Goal: Task Accomplishment & Management: Complete application form

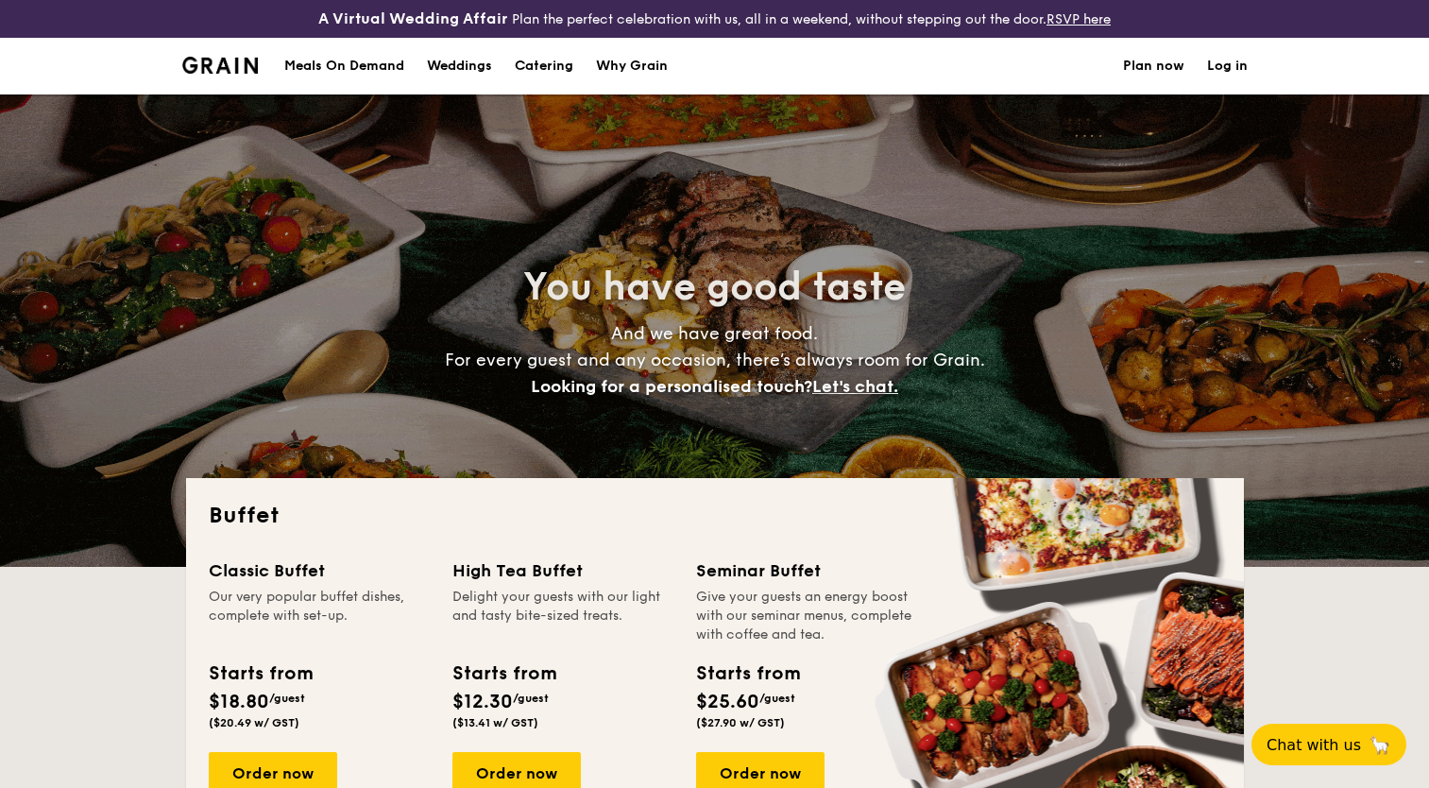
select select
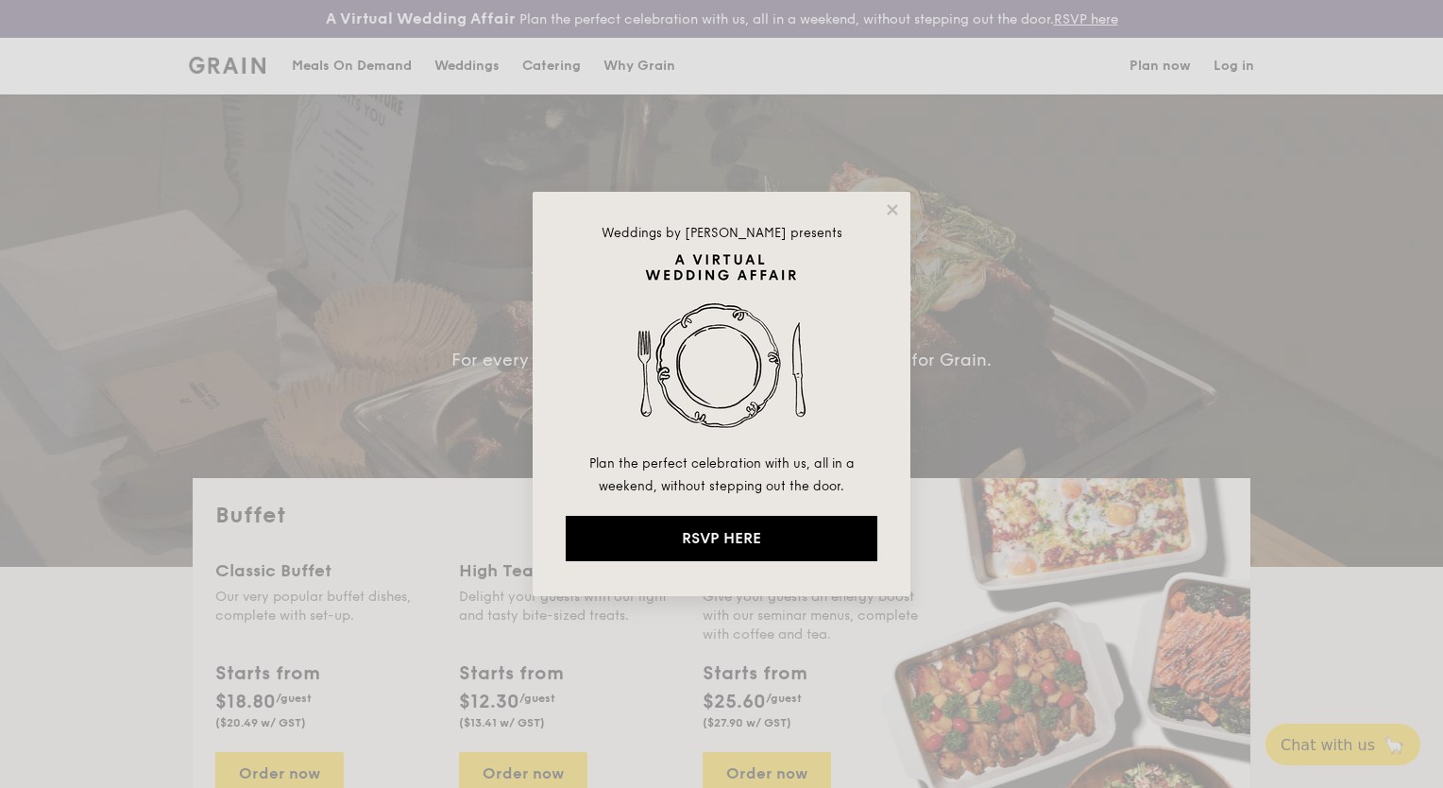
click at [877, 207] on div "Weddings by [PERSON_NAME] presents Plan the perfect celebration with us, all in…" at bounding box center [722, 394] width 378 height 404
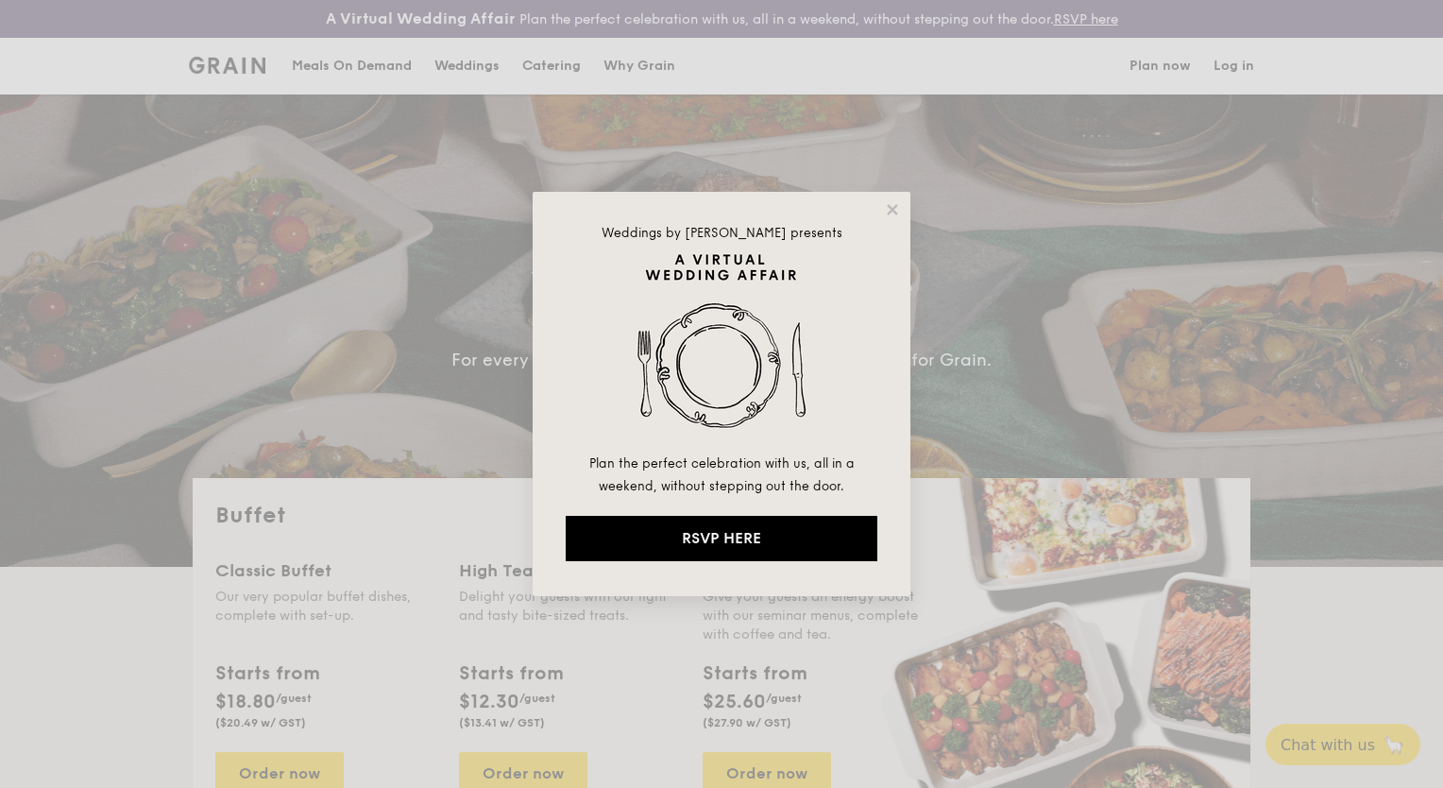
click at [881, 213] on div "Weddings by [PERSON_NAME] presents Plan the perfect celebration with us, all in…" at bounding box center [722, 394] width 378 height 404
click at [891, 210] on icon at bounding box center [892, 209] width 17 height 17
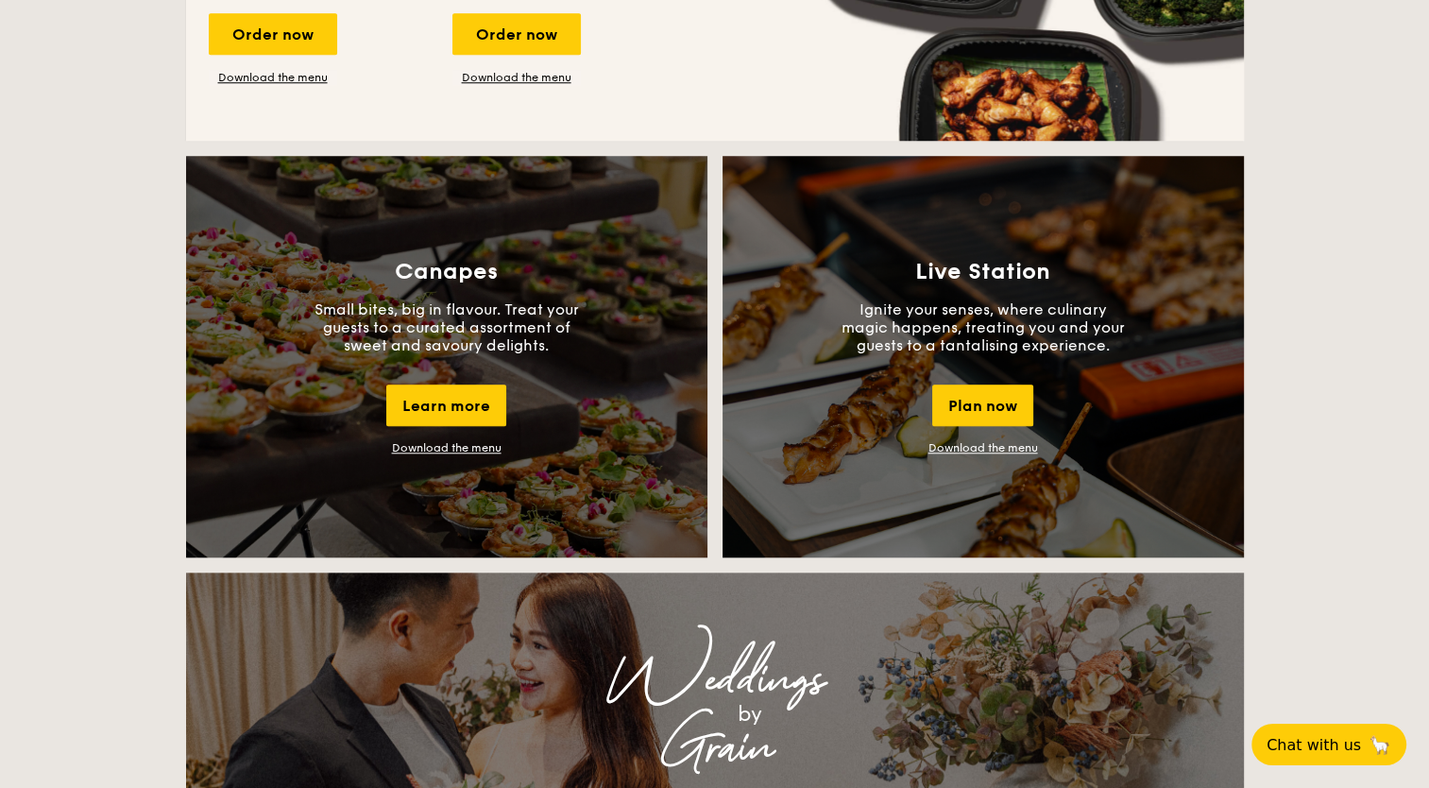
scroll to position [1606, 0]
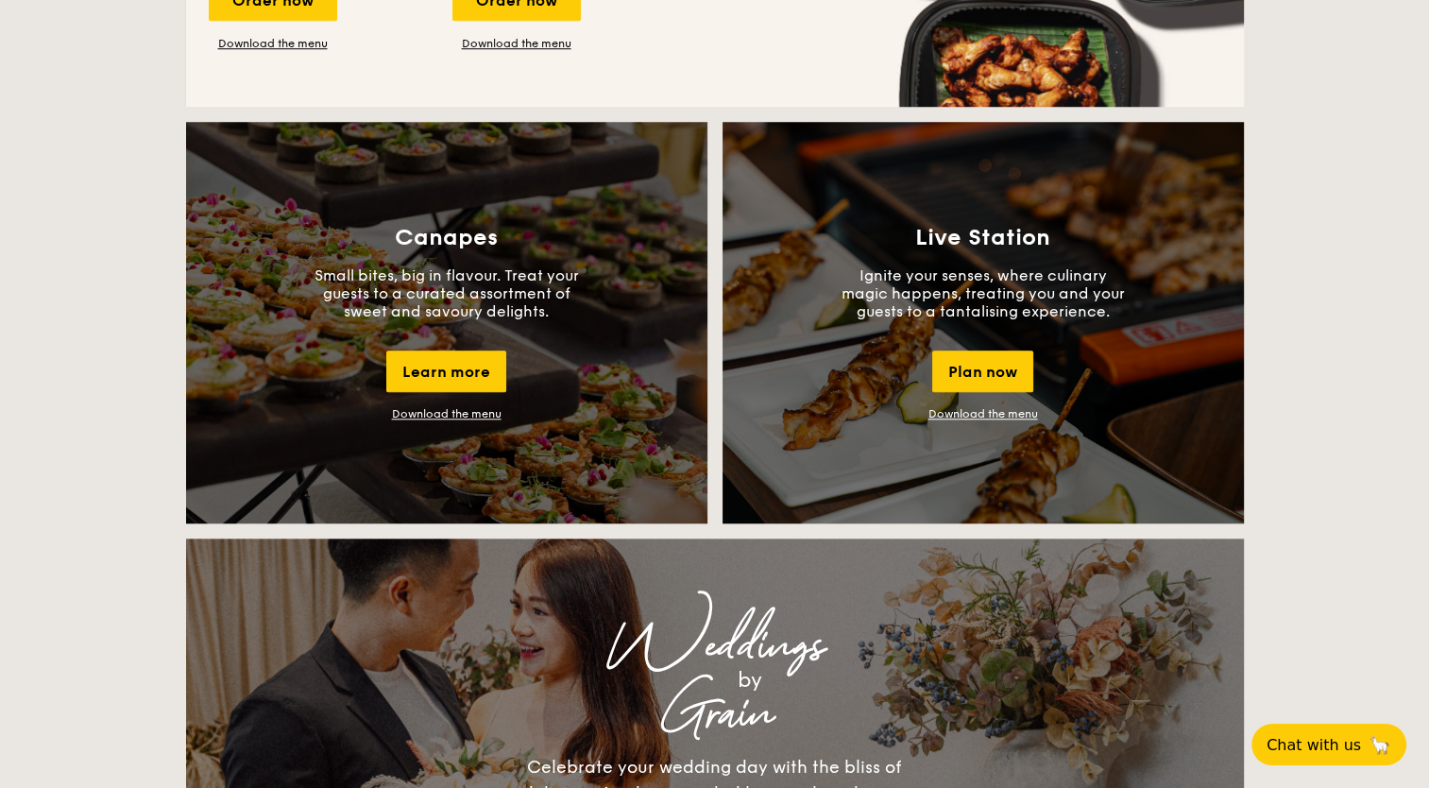
click at [450, 416] on link "Download the menu" at bounding box center [447, 413] width 110 height 13
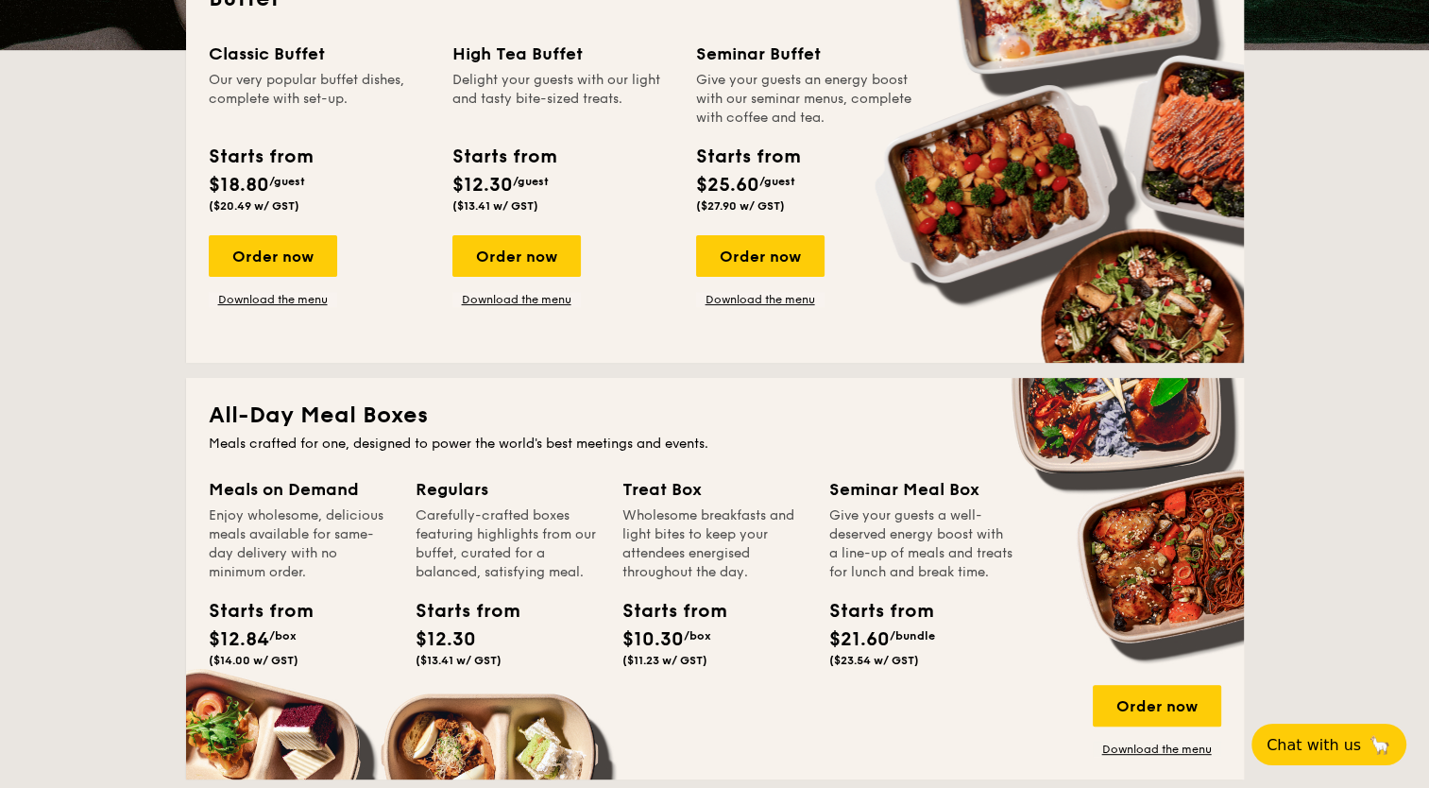
scroll to position [283, 0]
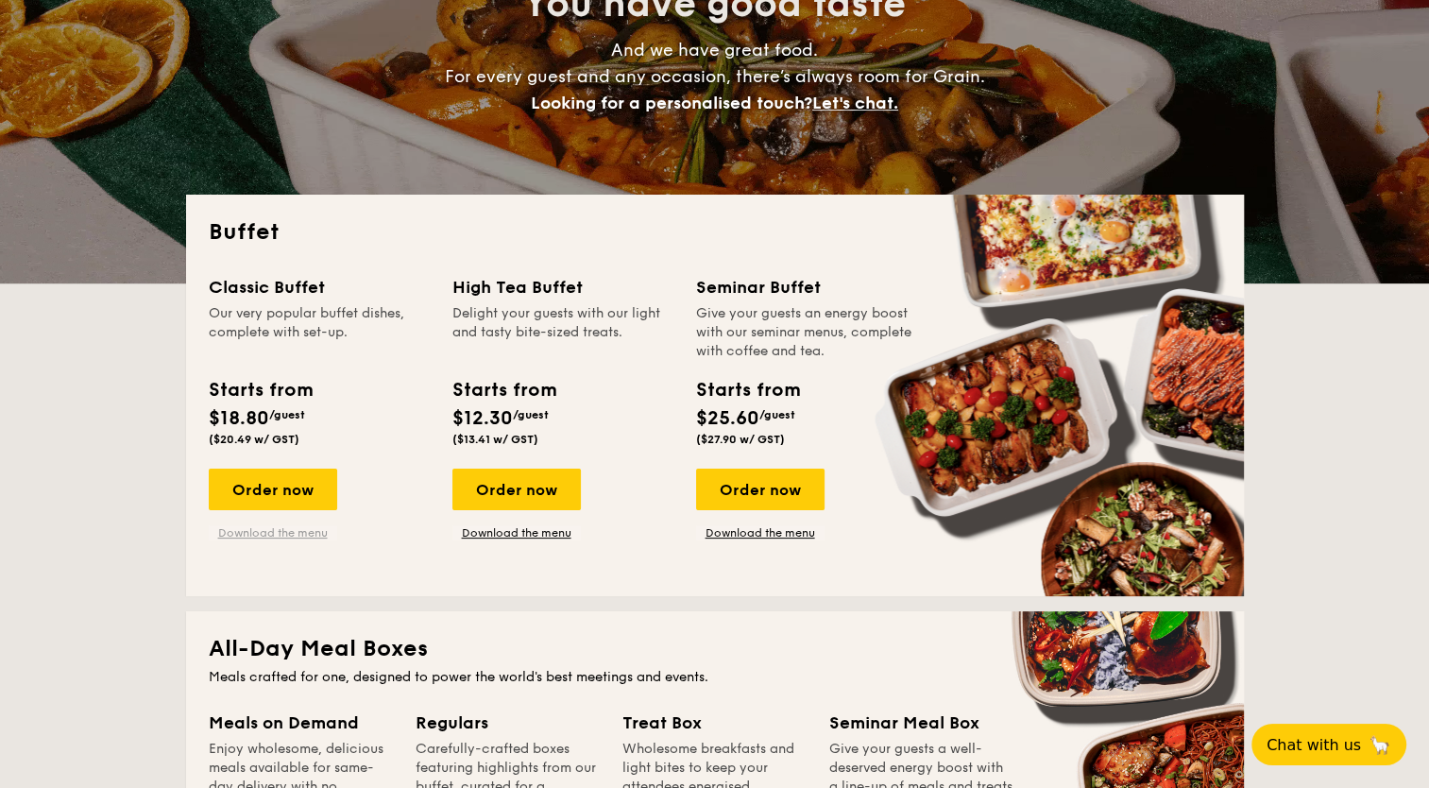
click at [302, 526] on link "Download the menu" at bounding box center [273, 532] width 128 height 15
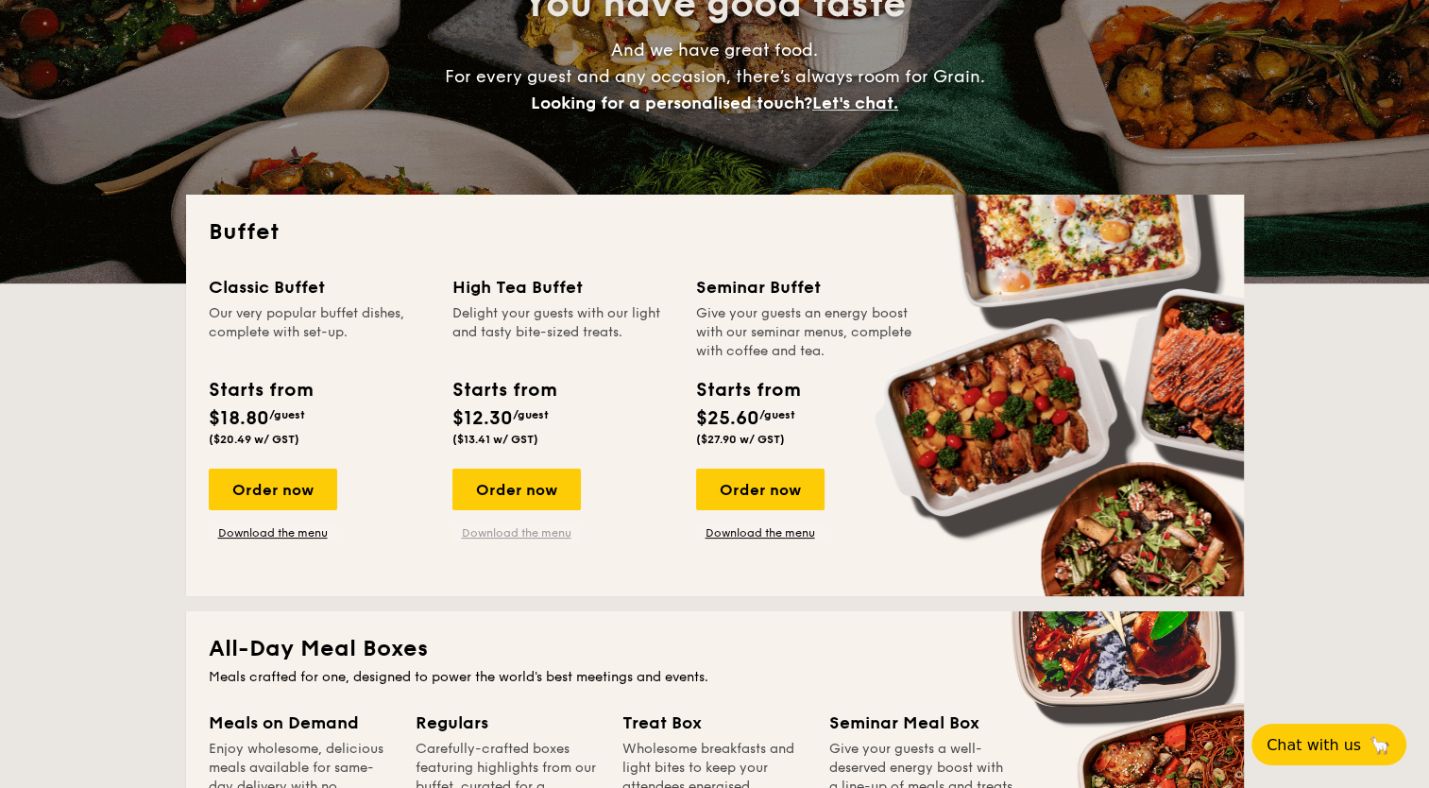
click at [544, 536] on link "Download the menu" at bounding box center [516, 532] width 128 height 15
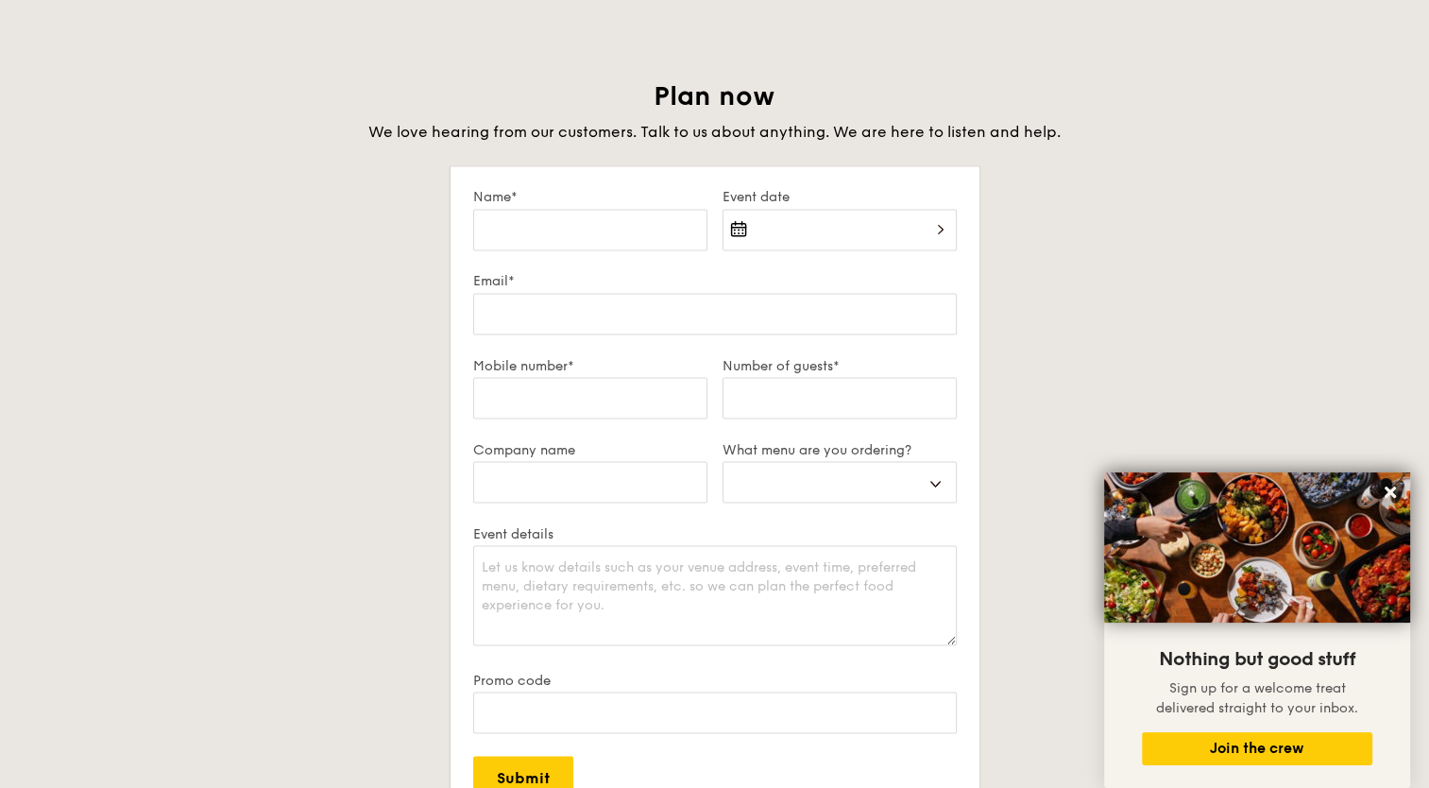
scroll to position [3212, 0]
click at [661, 231] on input "Name*" at bounding box center [590, 228] width 234 height 42
type input "J"
select select
type input "Jo"
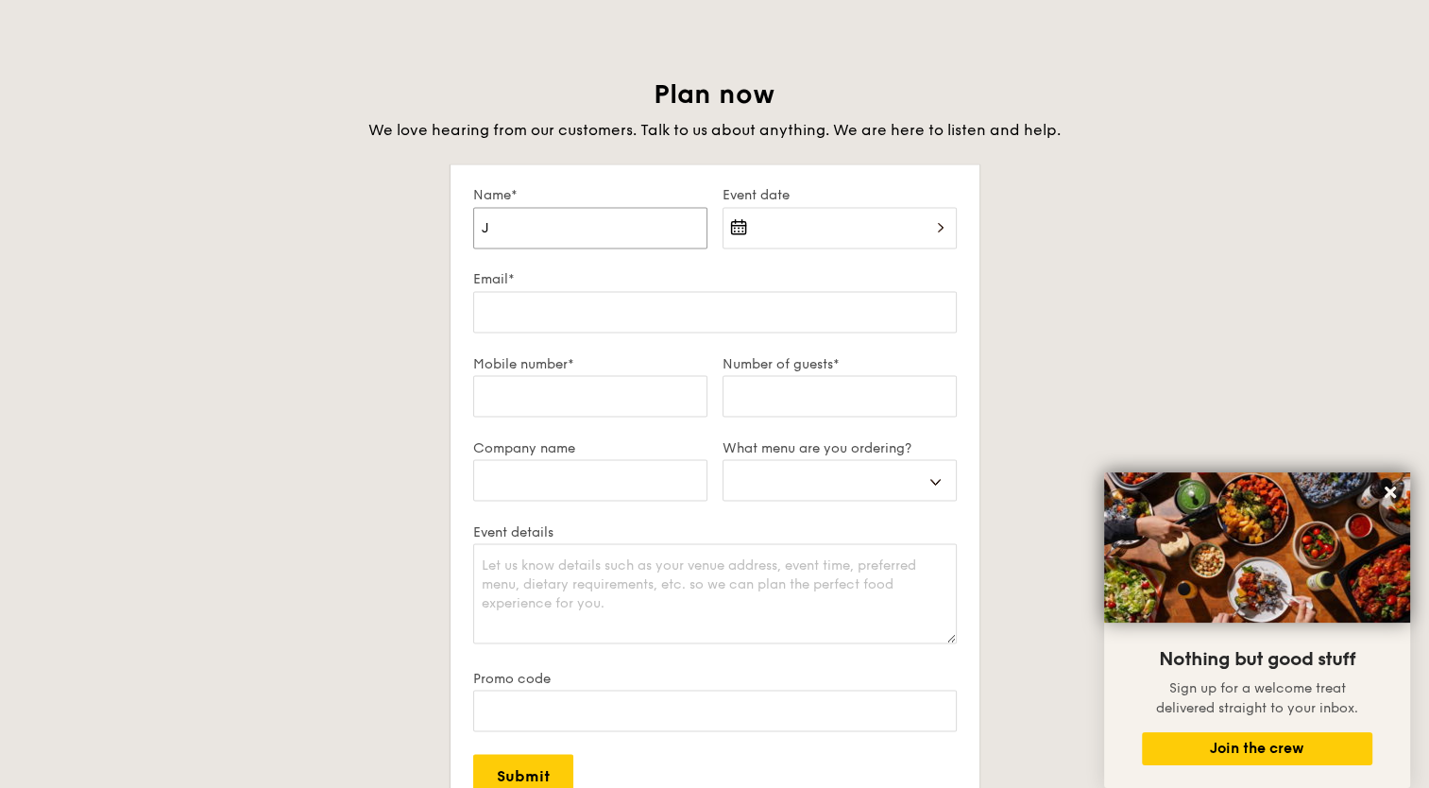
select select
type input "[PERSON_NAME]"
select select
type input "[PERSON_NAME]"
select select
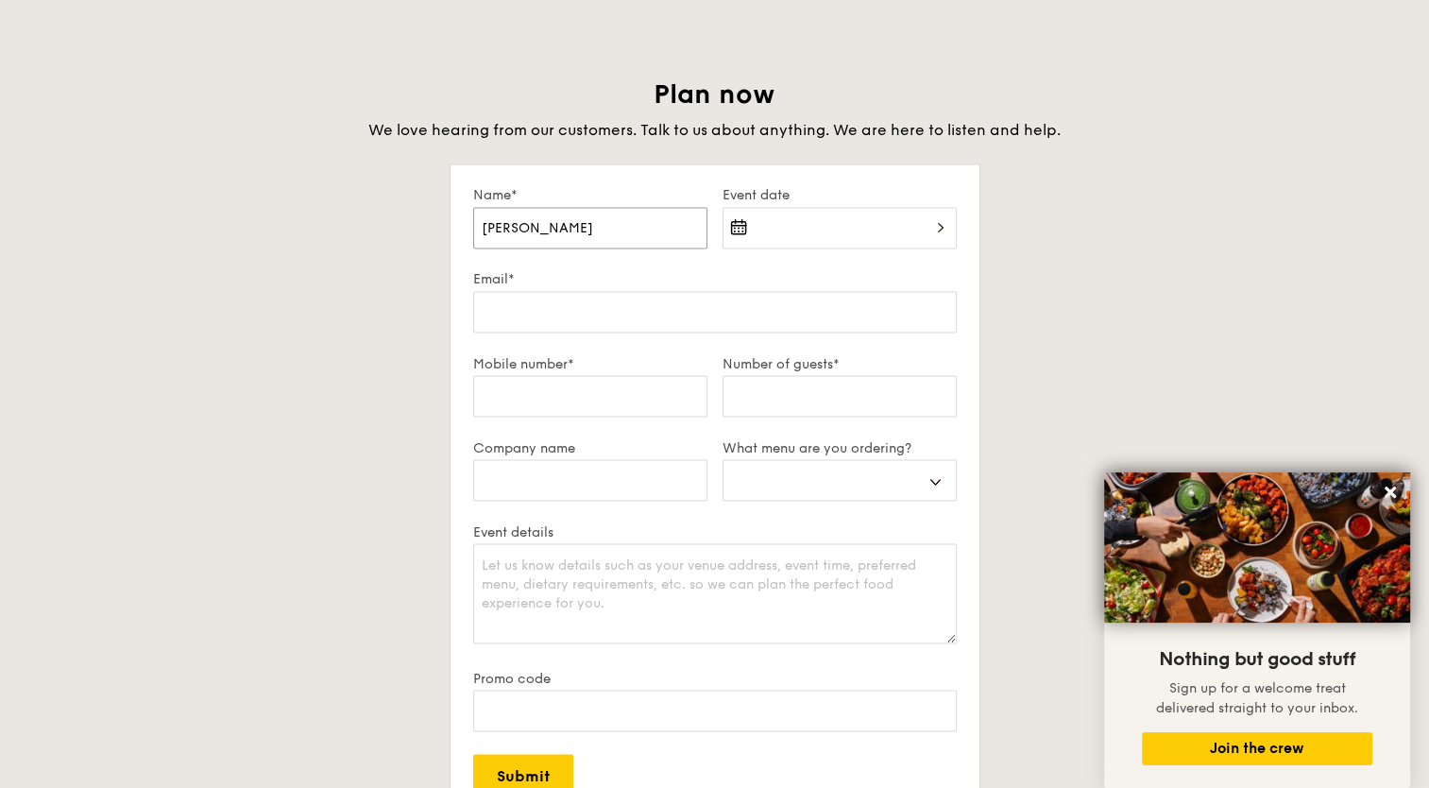
type input "[PERSON_NAME]"
select select
type input "[PERSON_NAME]"
select select
type input "[PERSON_NAME]"
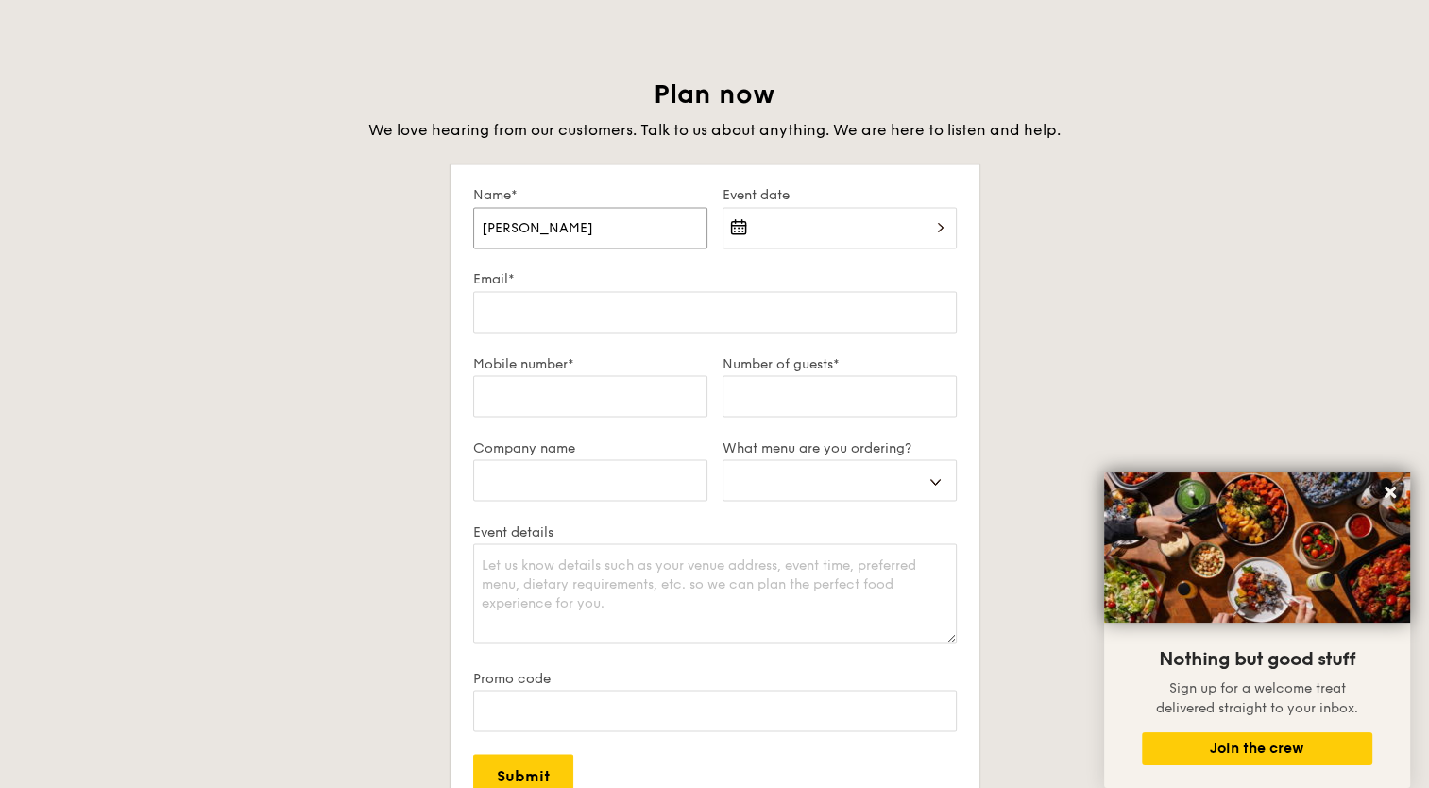
select select
type input "[PERSON_NAME]"
select select
type input "[PERSON_NAME]"
select select
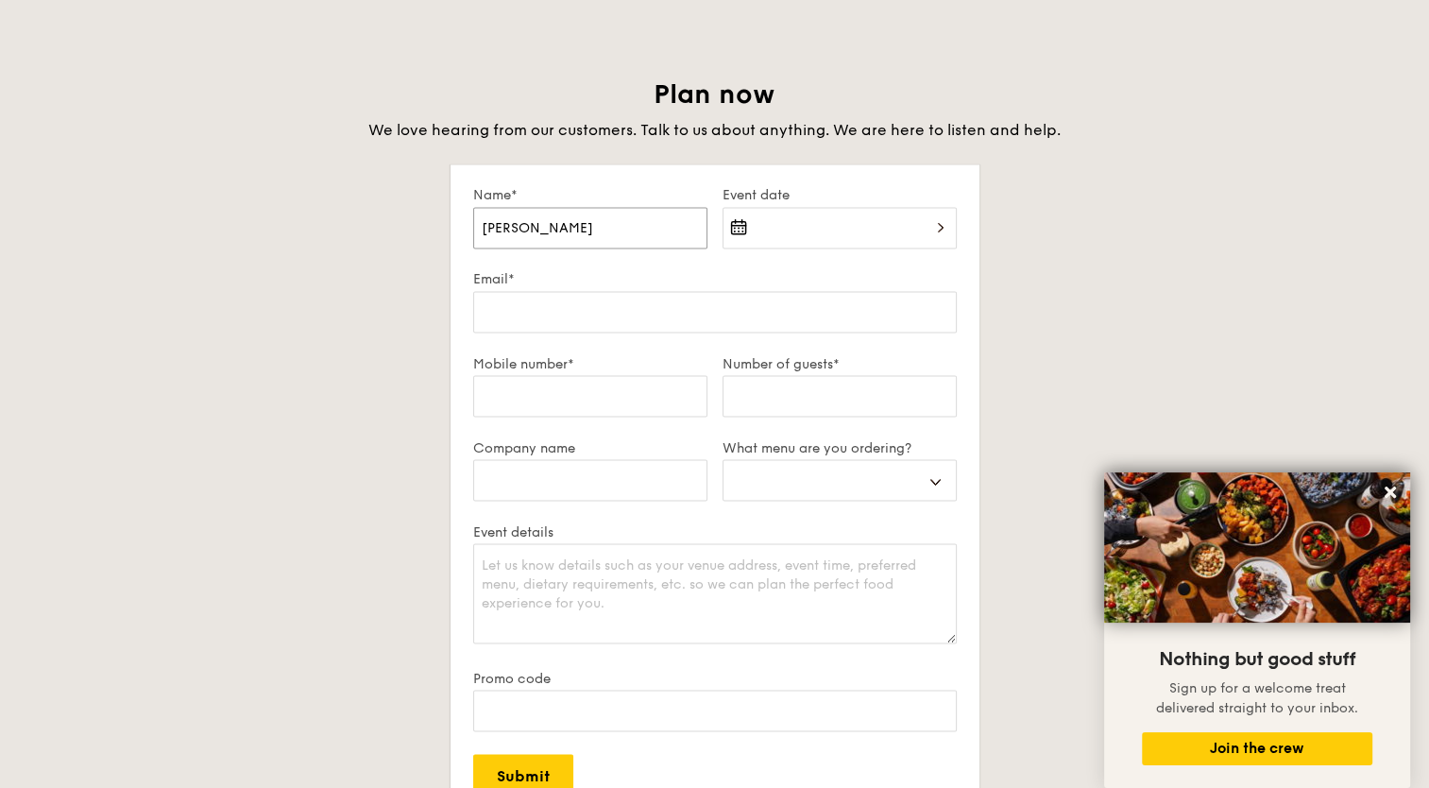
type input "[PERSON_NAME]"
select select
type input "[PERSON_NAME]"
select select
type input "[PERSON_NAME]"
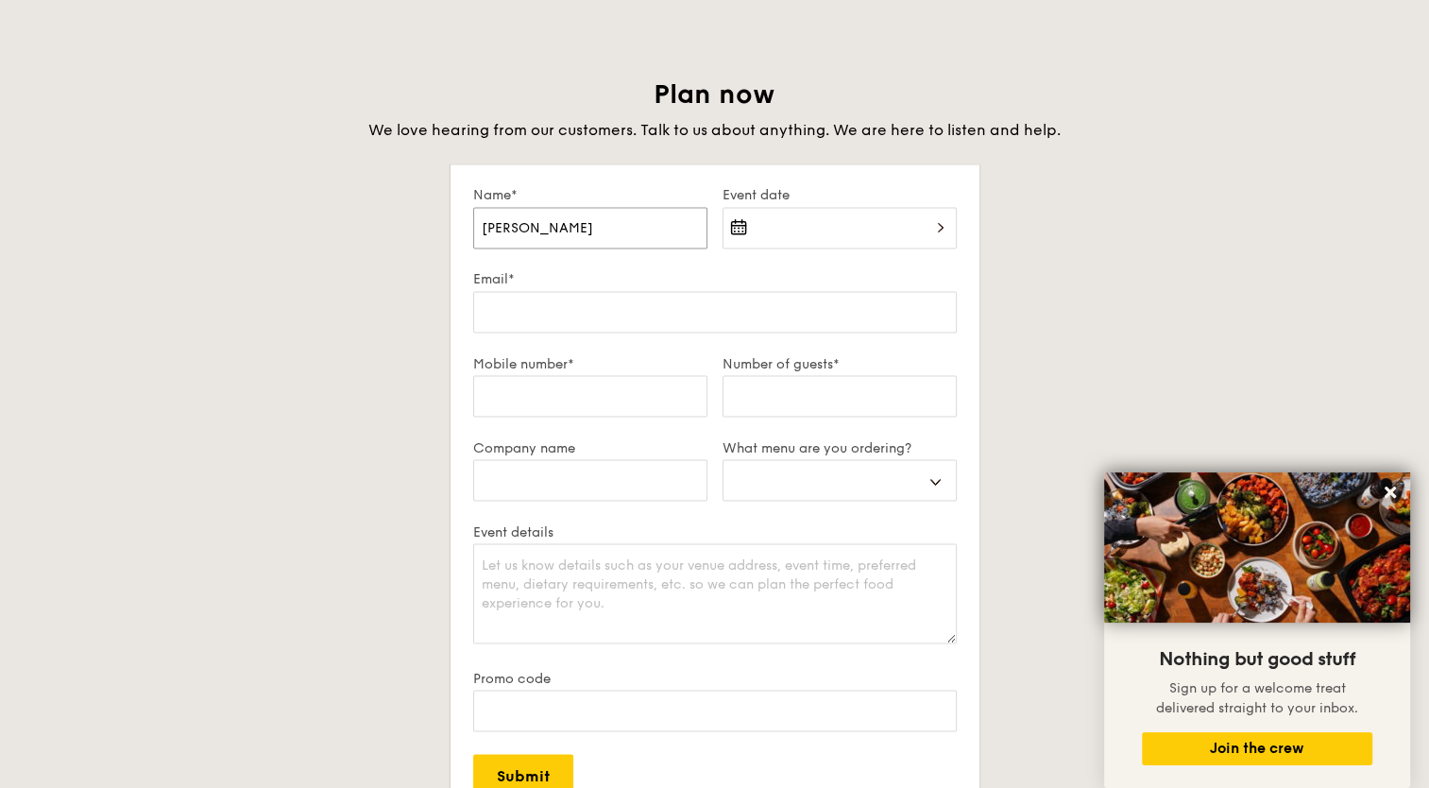
select select
type input "[PERSON_NAME]"
select select
type input "[PERSON_NAME]"
select select
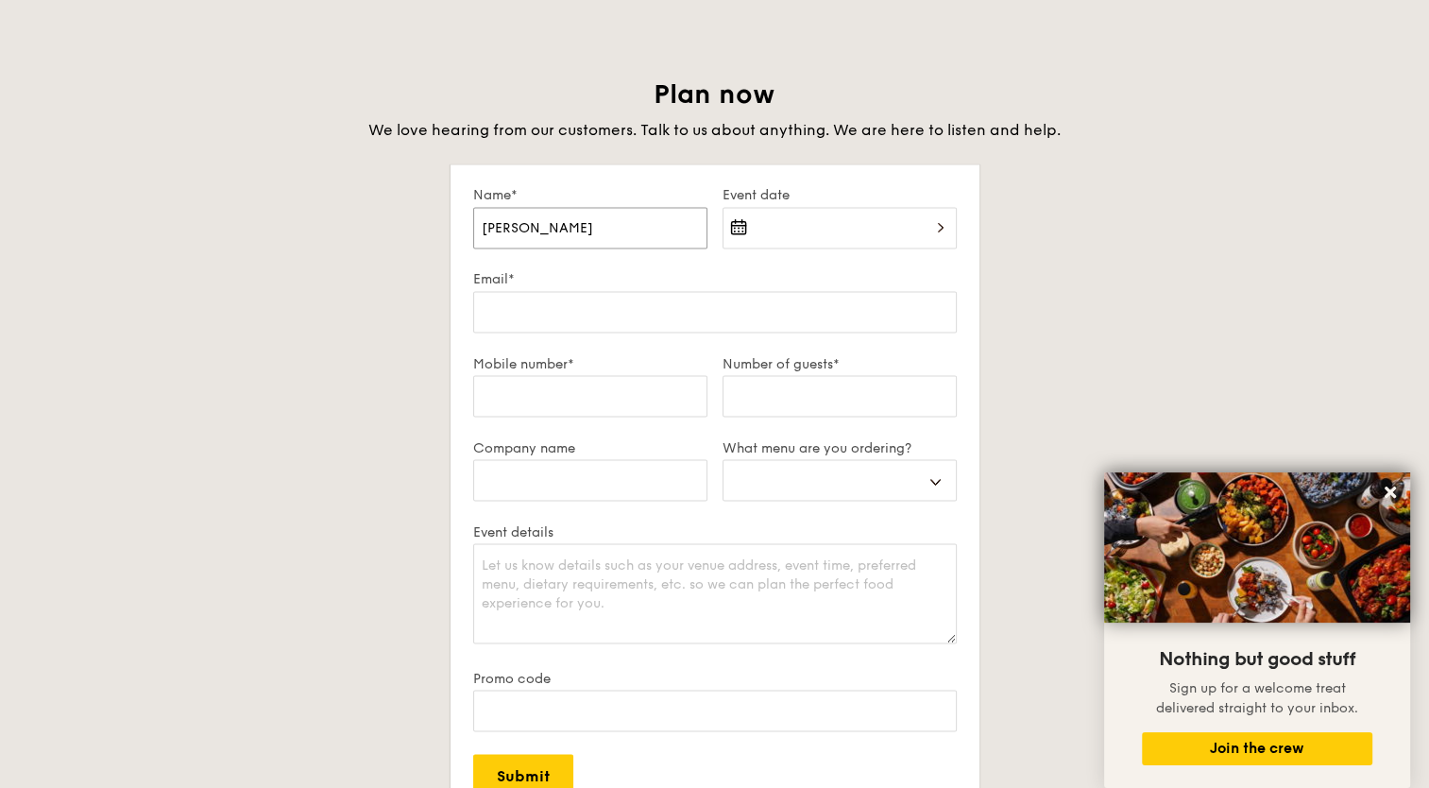
type input "[PERSON_NAME]"
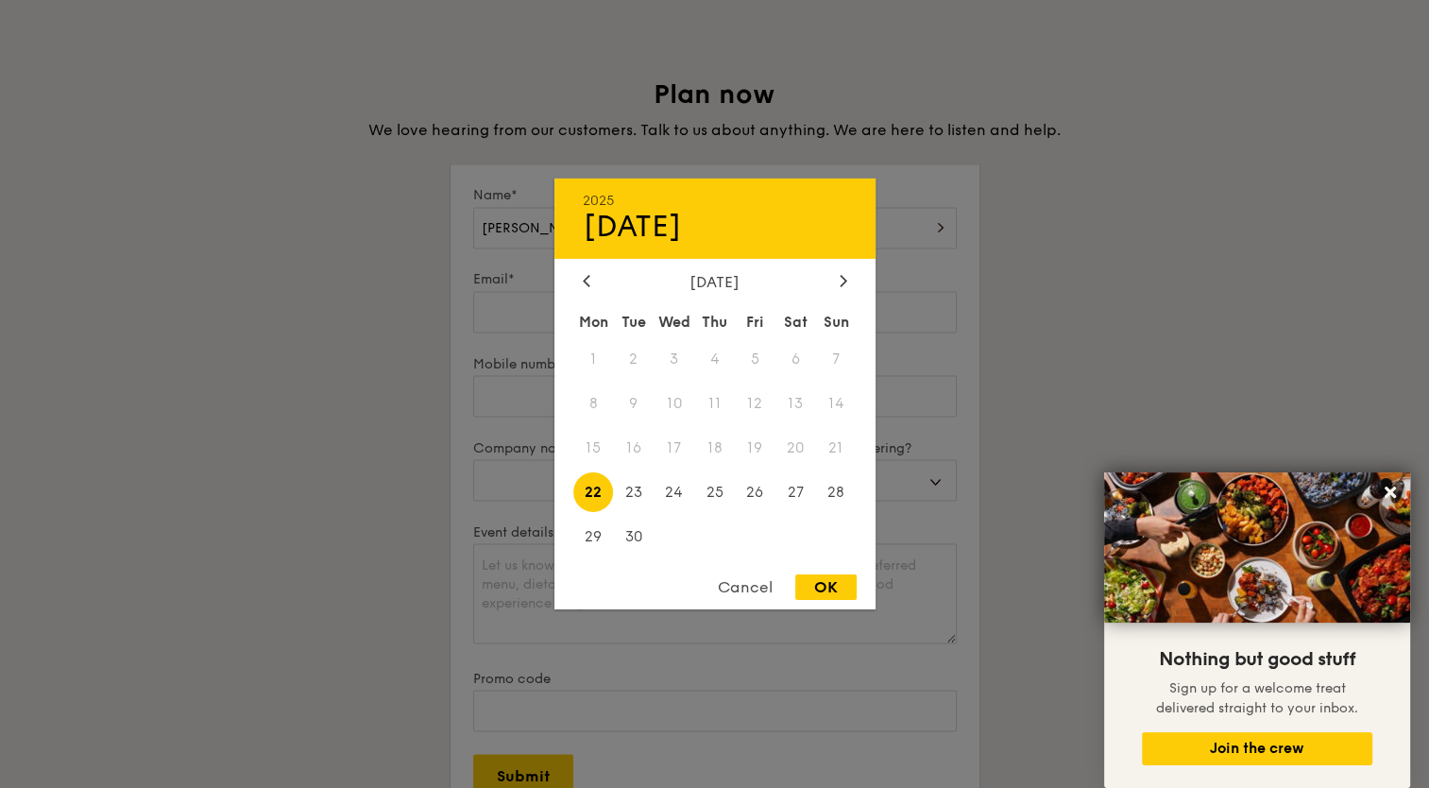
click at [765, 234] on div "2025 Sep [DATE] Tue Wed Thu Fri Sat Sun 1 2 3 4 5 6 7 8 9 10 11 12 13 14 15 16 …" at bounding box center [840, 239] width 234 height 64
click at [838, 285] on div at bounding box center [843, 282] width 17 height 18
click at [597, 408] on span "6" at bounding box center [593, 404] width 41 height 41
click at [801, 586] on div "OK" at bounding box center [825, 587] width 61 height 26
type input "[DATE]"
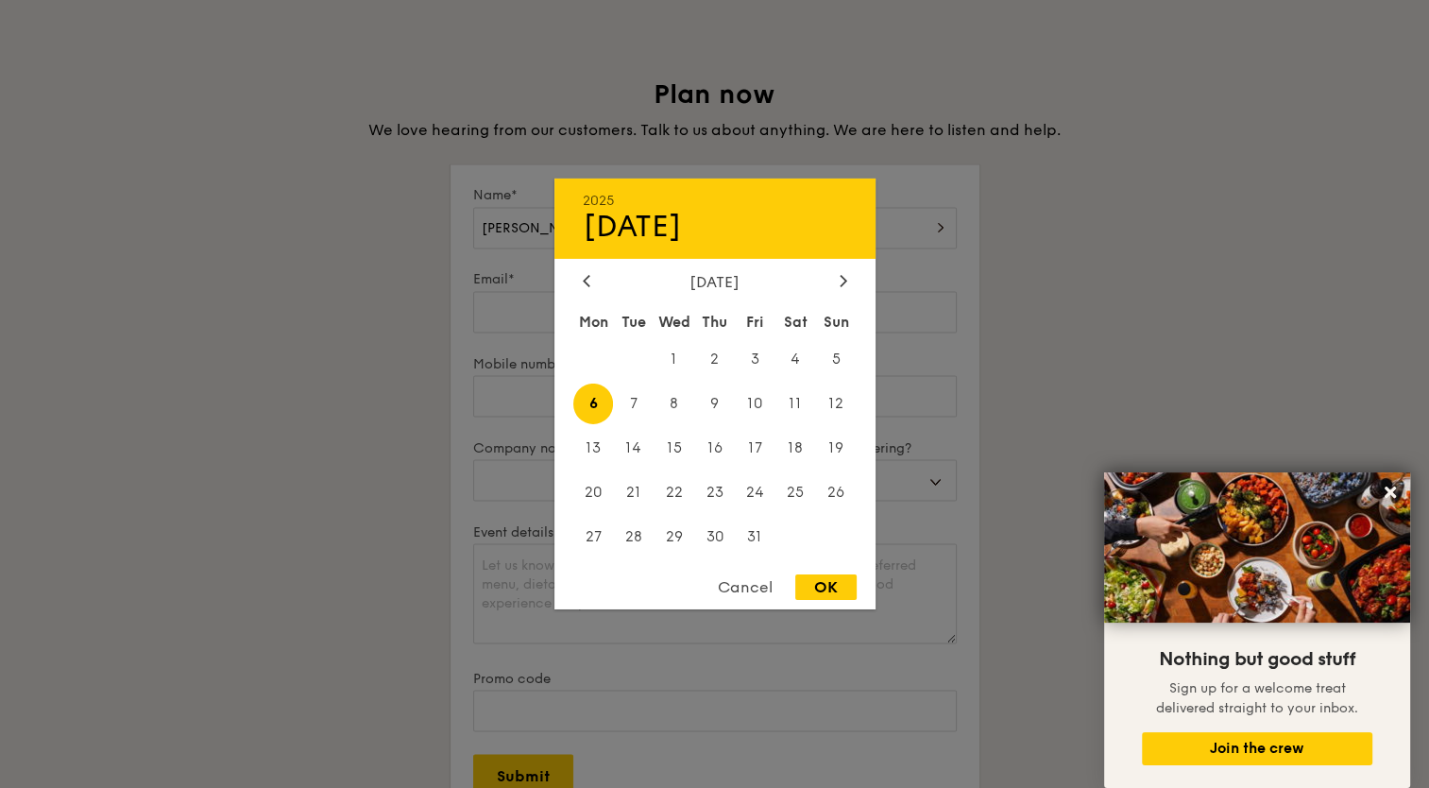
select select
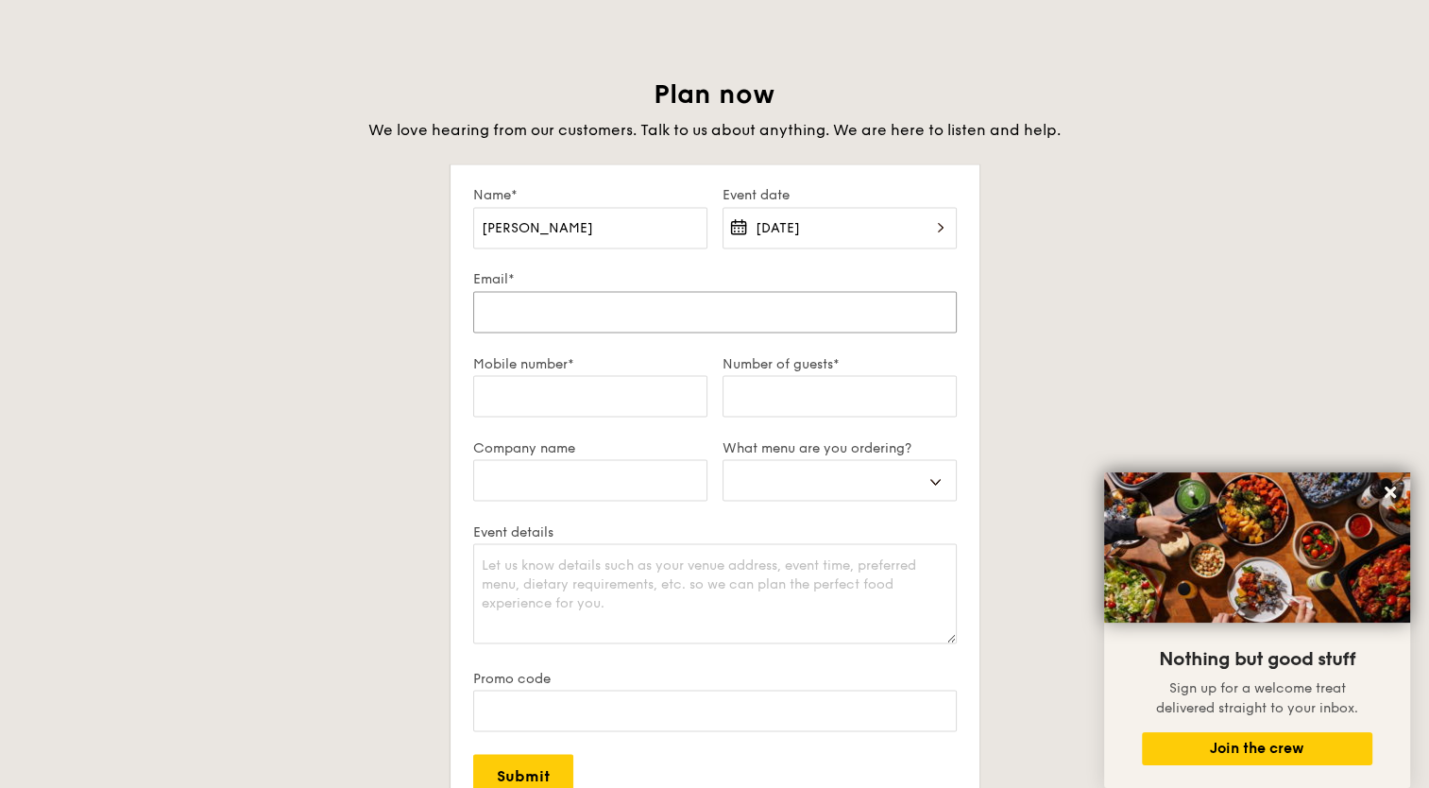
click at [597, 297] on input "Email*" at bounding box center [715, 312] width 484 height 42
type input "j"
select select
type input "jo"
select select
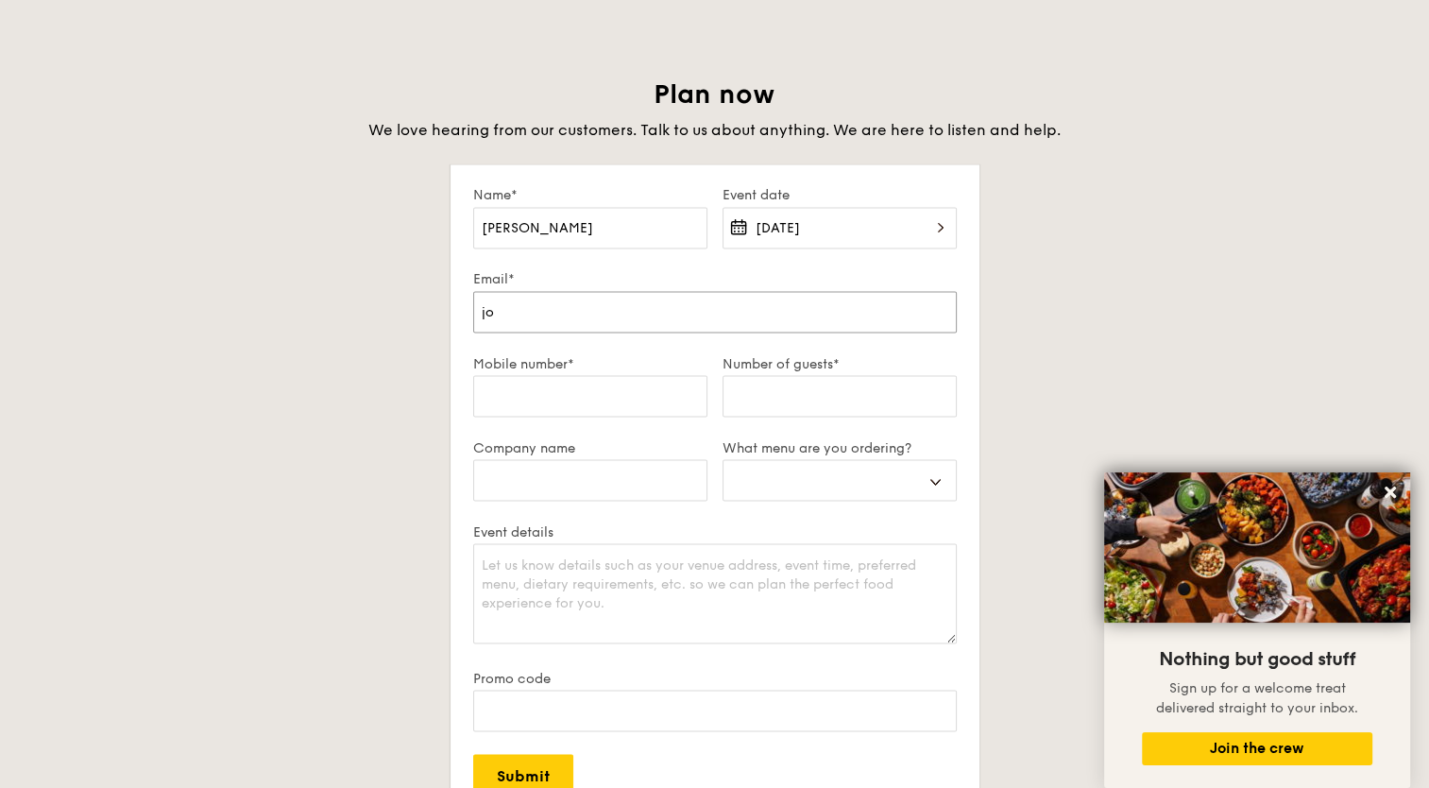
type input "joa"
select select
type input "[PERSON_NAME]"
select select
type input "[PERSON_NAME]"
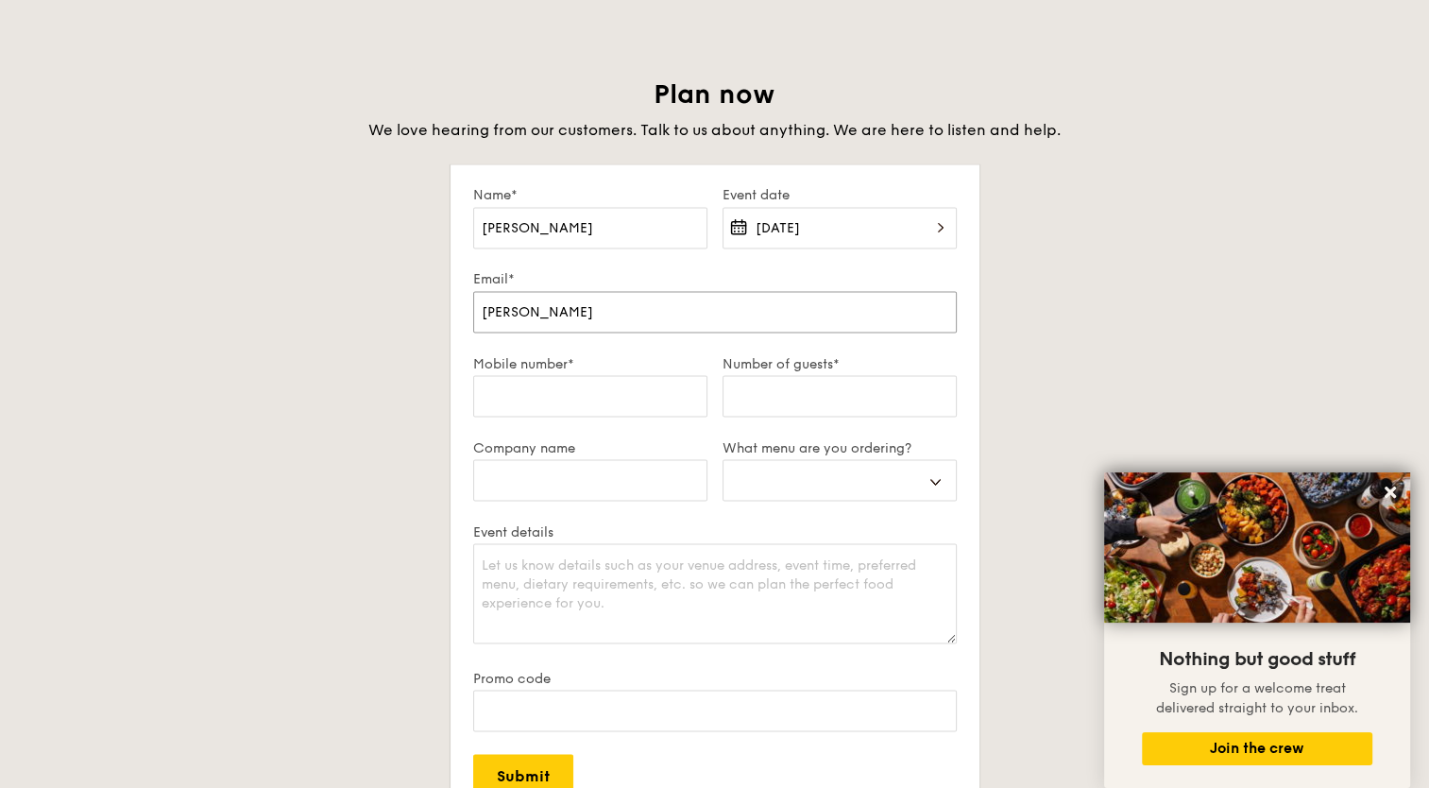
select select
type input "[PERSON_NAME]"
select select
type input "joannel"
select select
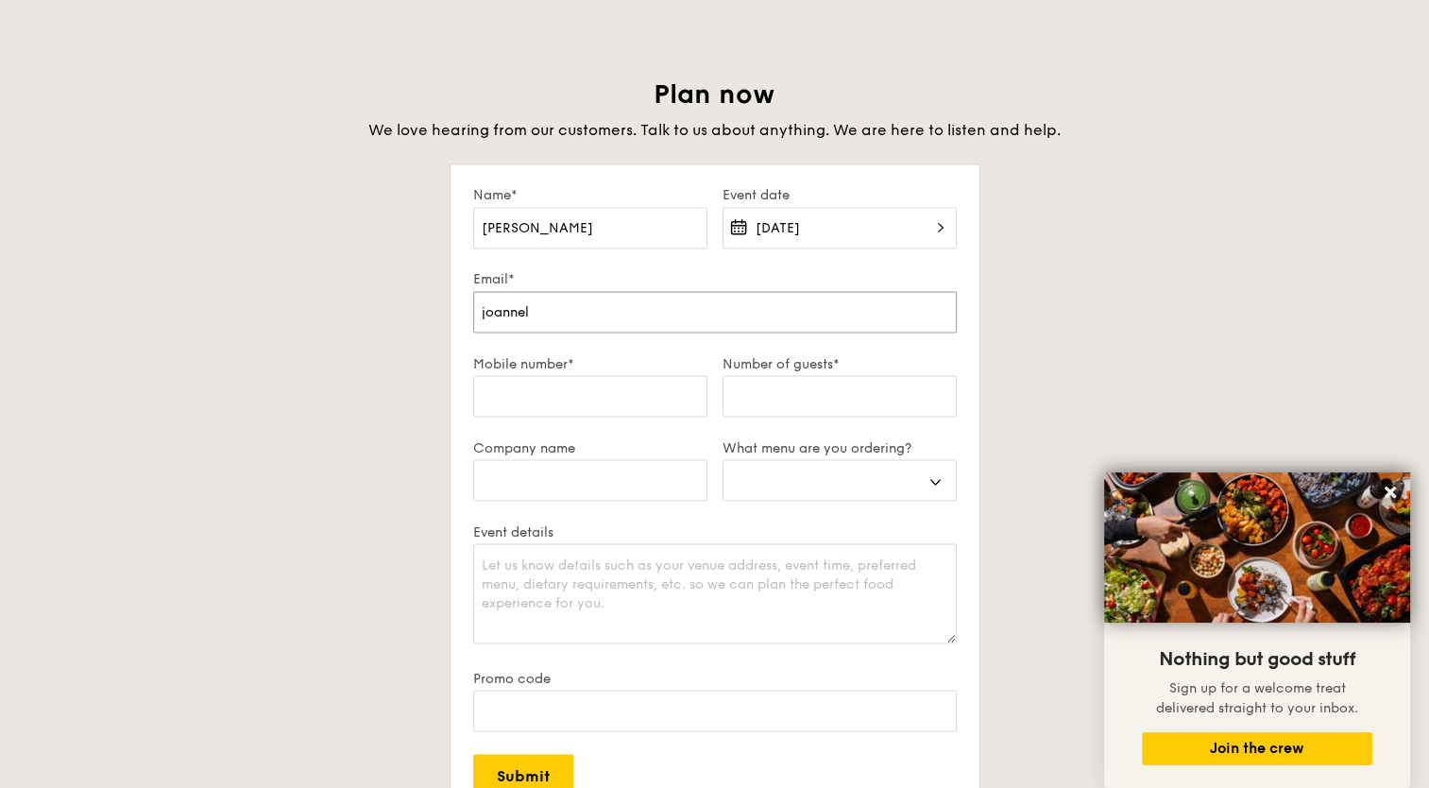
type input "joannela"
select select
type input "joannelau"
select select
type input "joannelau@"
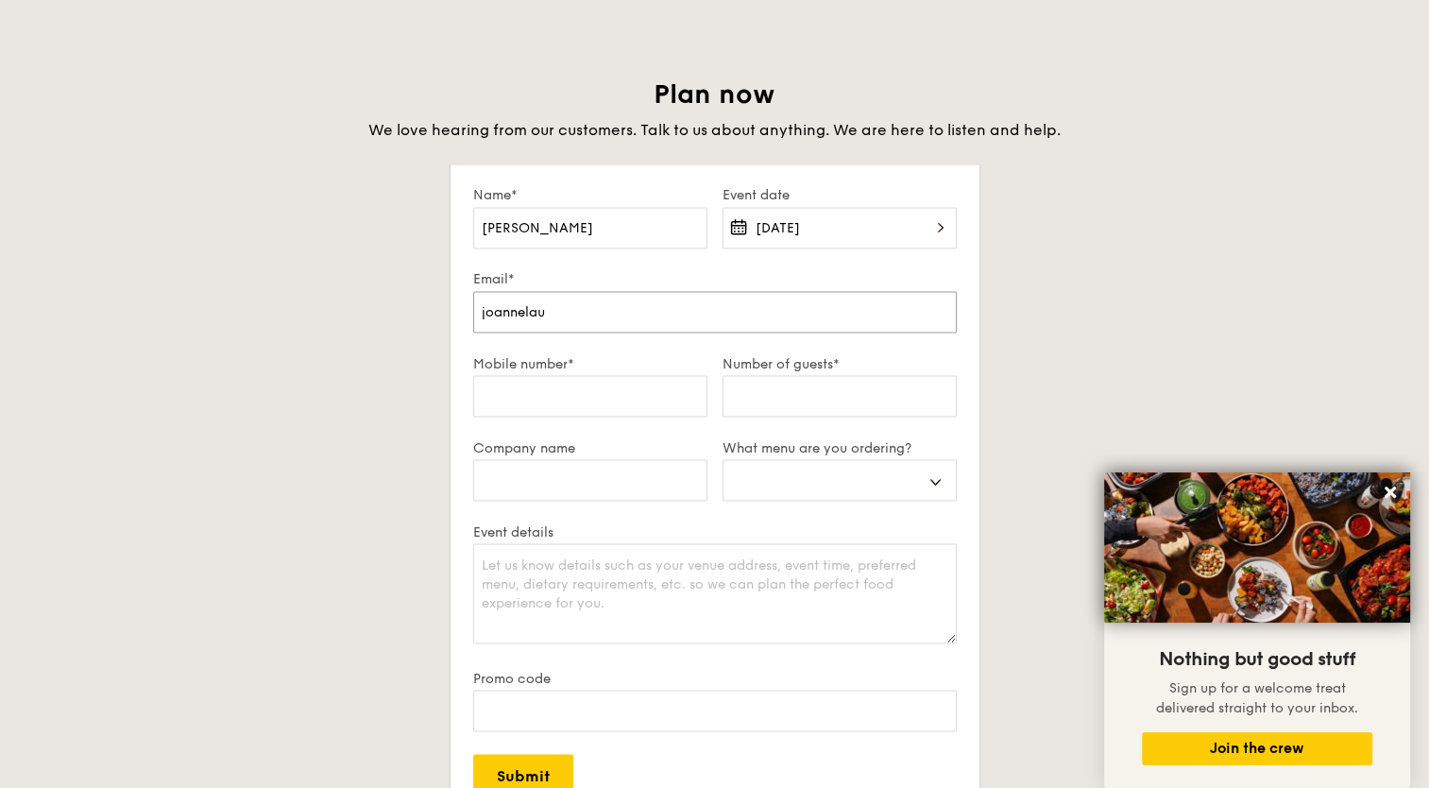
select select
type input "joannelau@t"
select select
type input "[PERSON_NAME]"
select select
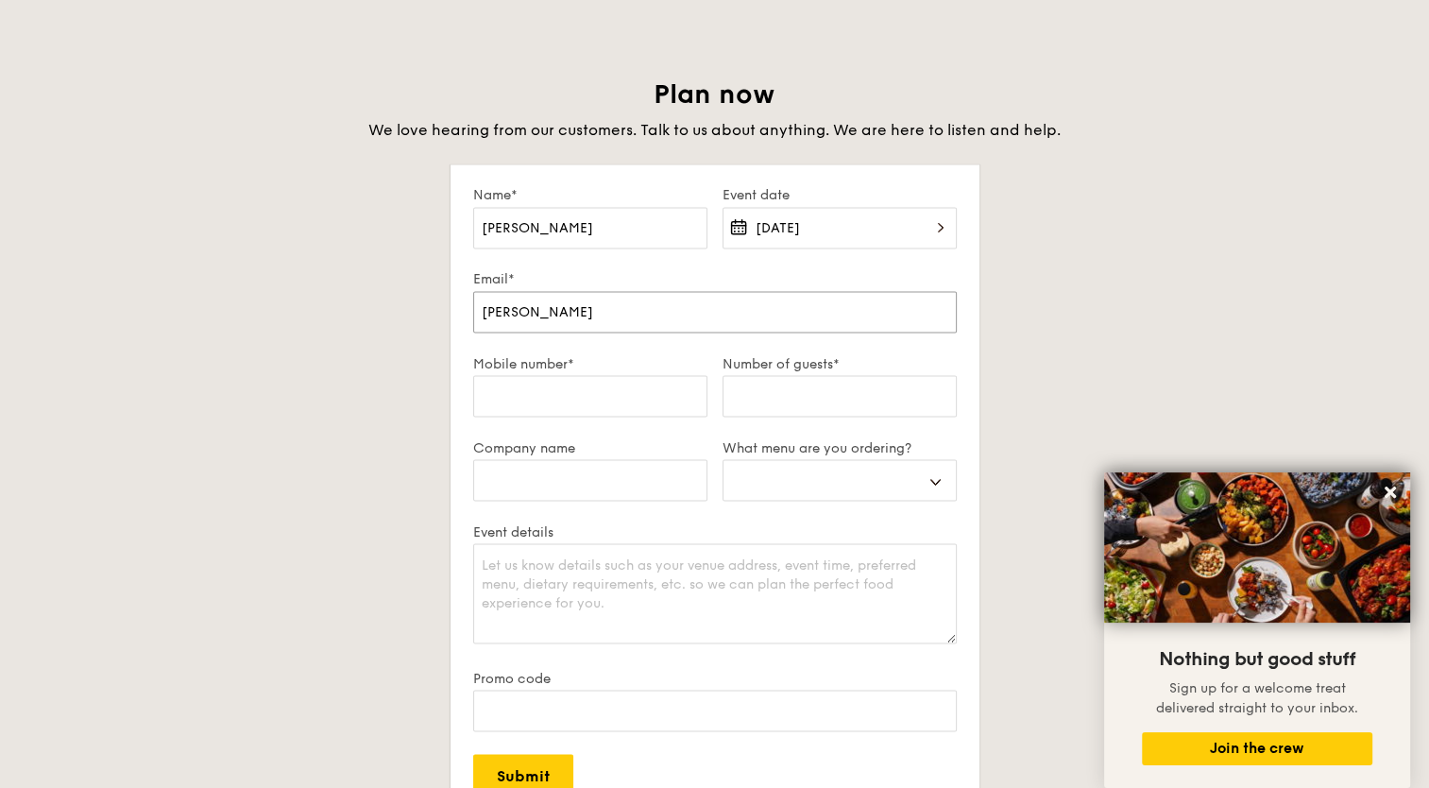
type input "[PERSON_NAME]"
select select
type input "joannelau@thom"
select select
type input "[PERSON_NAME]"
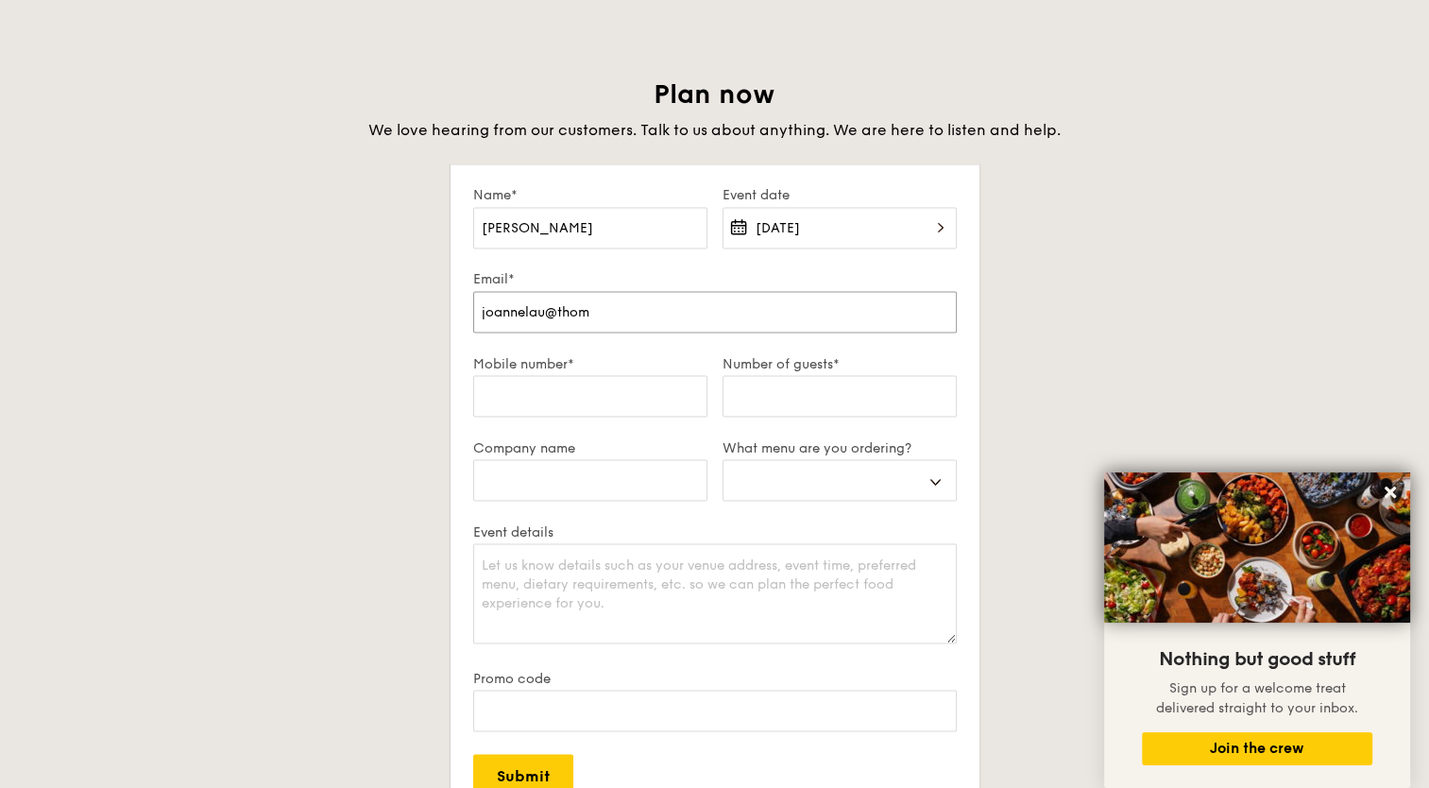
select select
type input "[PERSON_NAME]"
select select
type input "joannelau@thomson"
select select
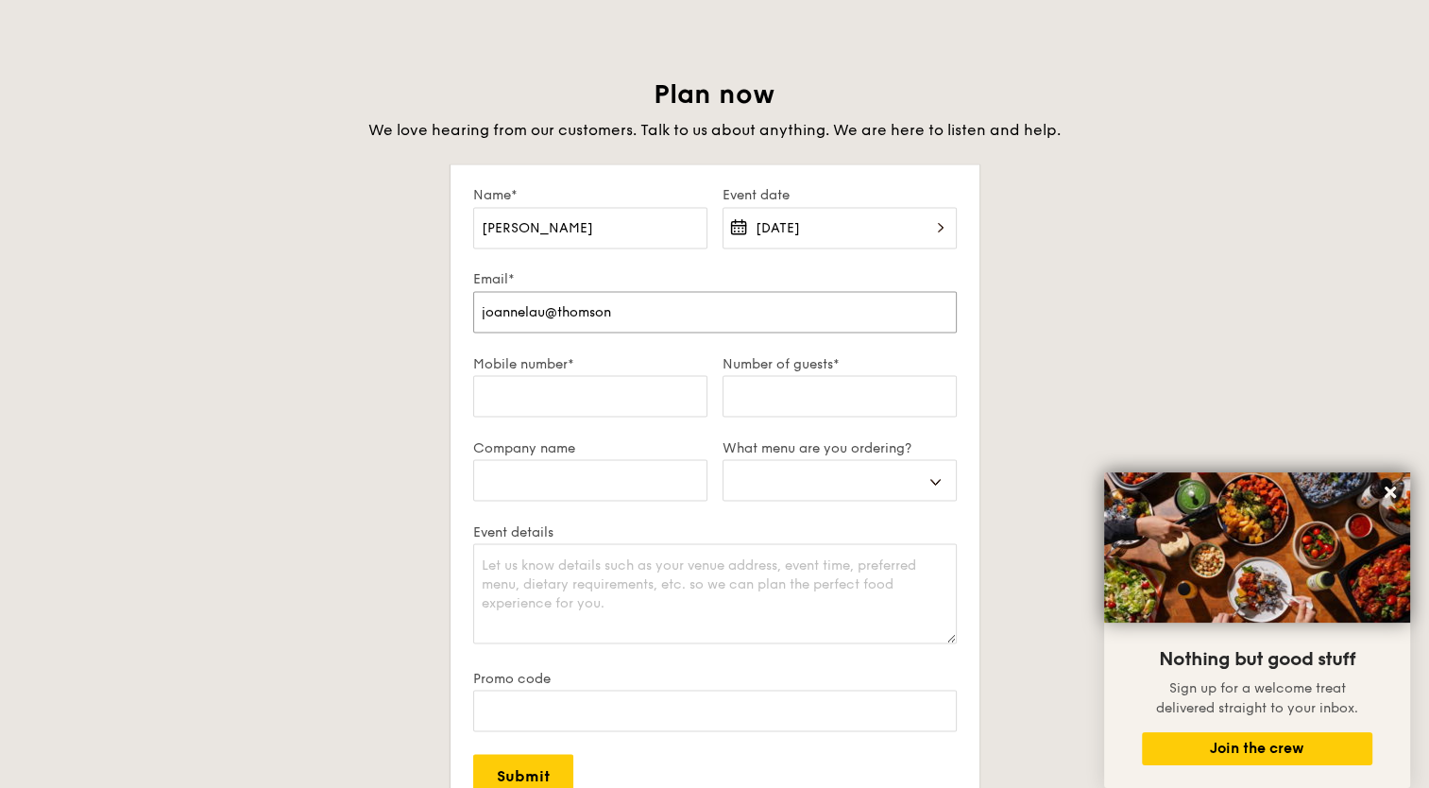
type input "[PERSON_NAME]"
select select
type input "[PERSON_NAME]"
select select
type input "[PERSON_NAME]"
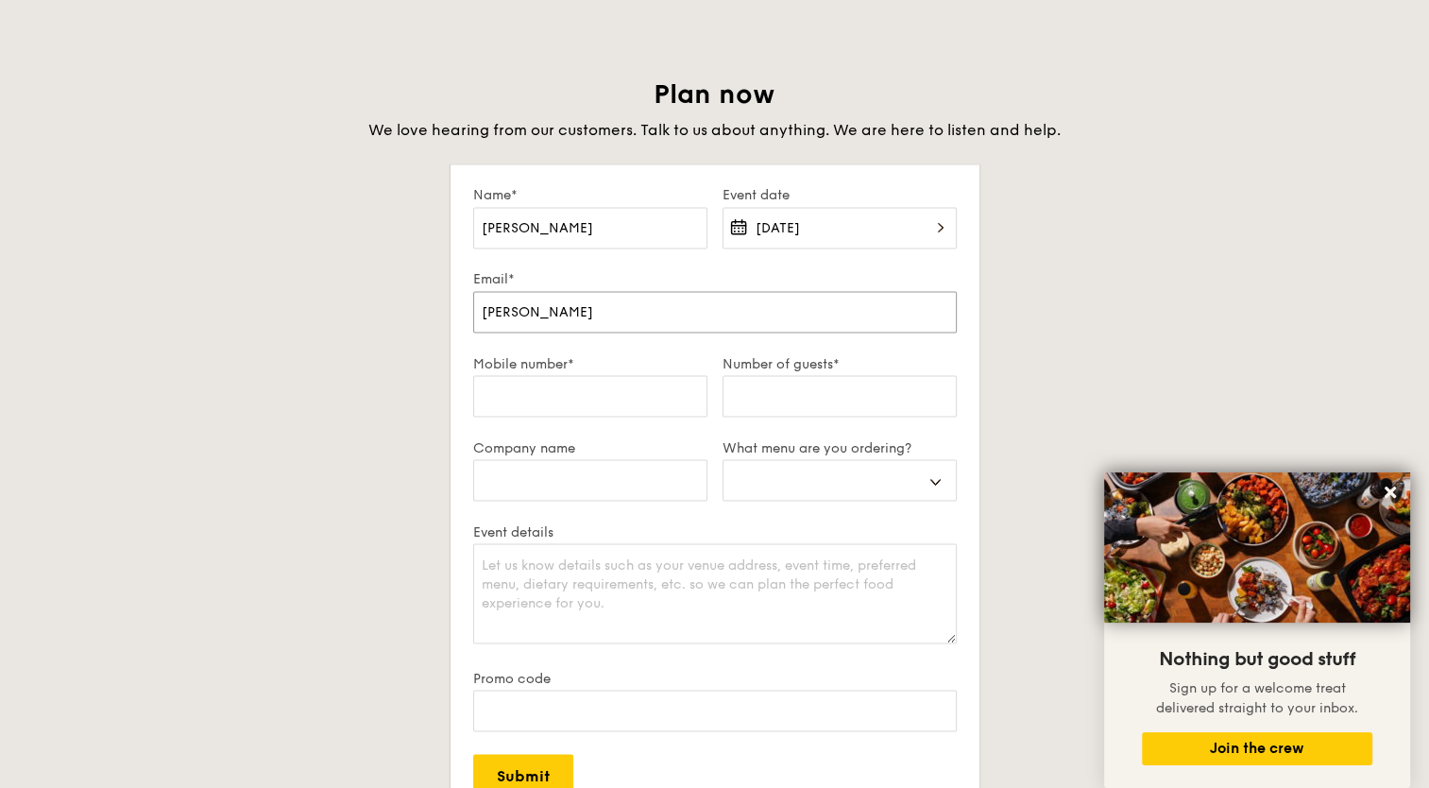
select select
type input "joannelau@thomsonmedi"
select select
type input "[PERSON_NAME]"
select select
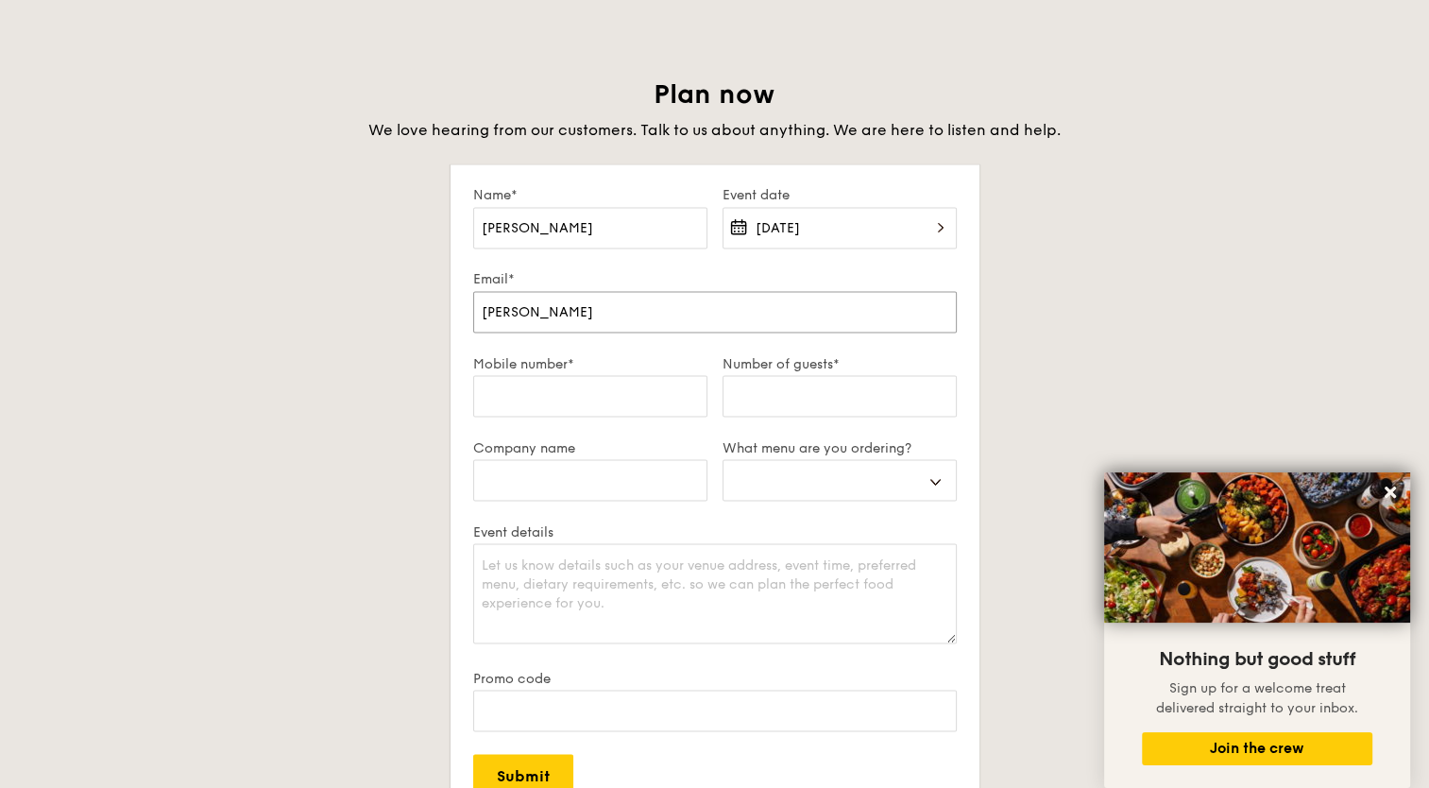
type input "[PERSON_NAME]"
select select
type input "joannelau@thomsonmedical"
select select
type input "joannelau@thomsonmedical."
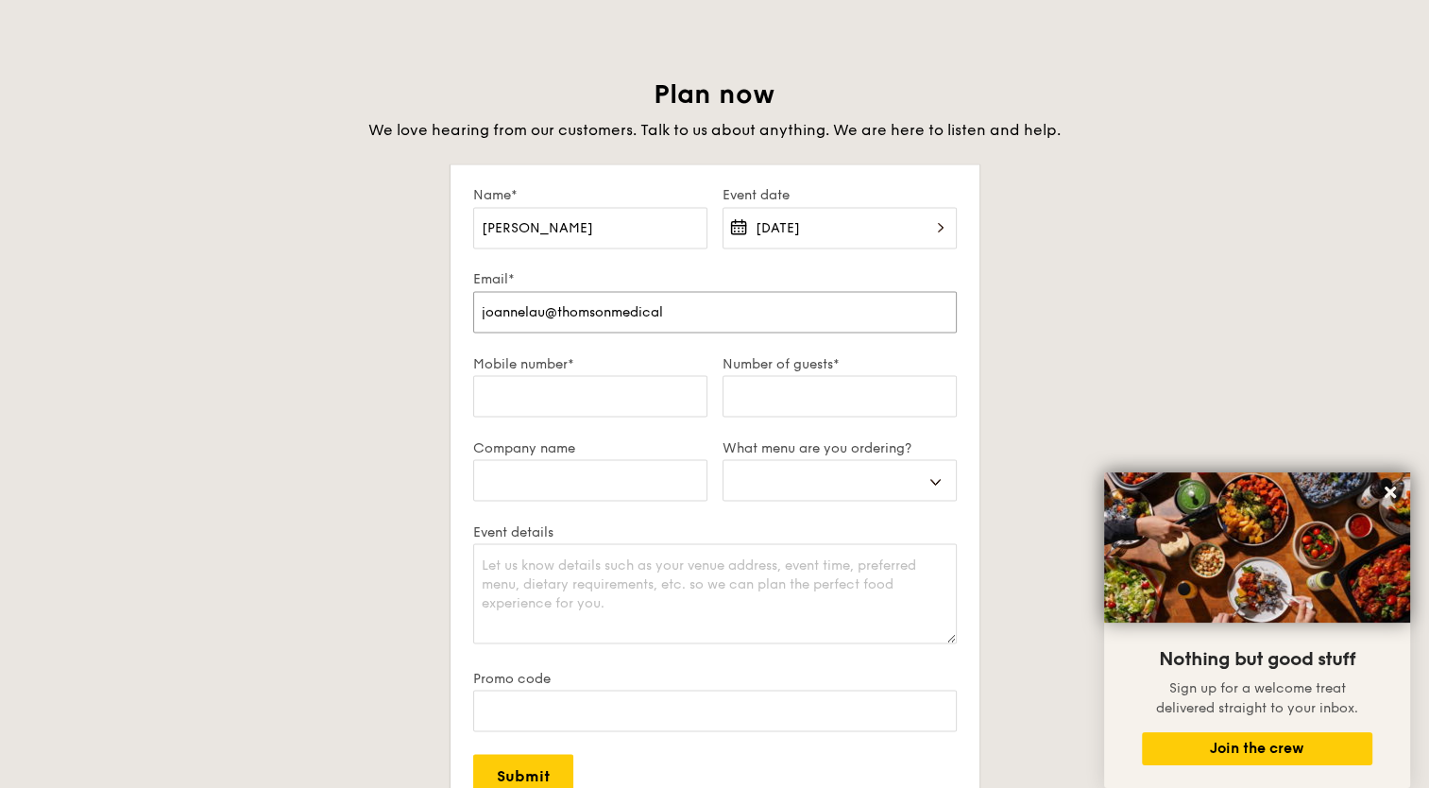
select select
type input "joannelau@thomsonmedical.c"
select select
type input "[EMAIL_ADDRESS][DOMAIN_NAME]"
select select
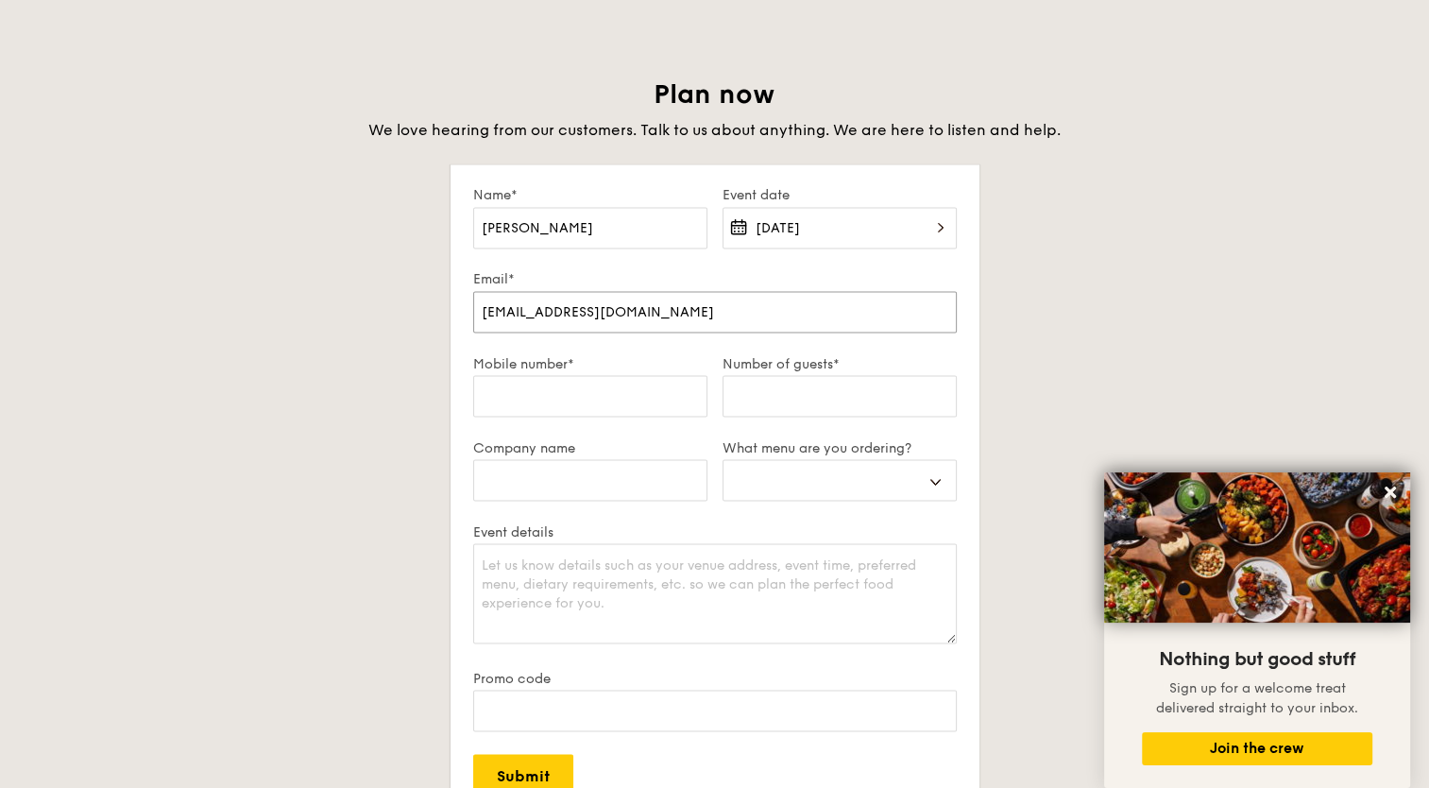
type input "[EMAIL_ADDRESS][DOMAIN_NAME]"
select select
type input "[EMAIL_ADDRESS][DOMAIN_NAME]"
click at [870, 390] on input "Number of guests*" at bounding box center [840, 396] width 234 height 42
type input "2"
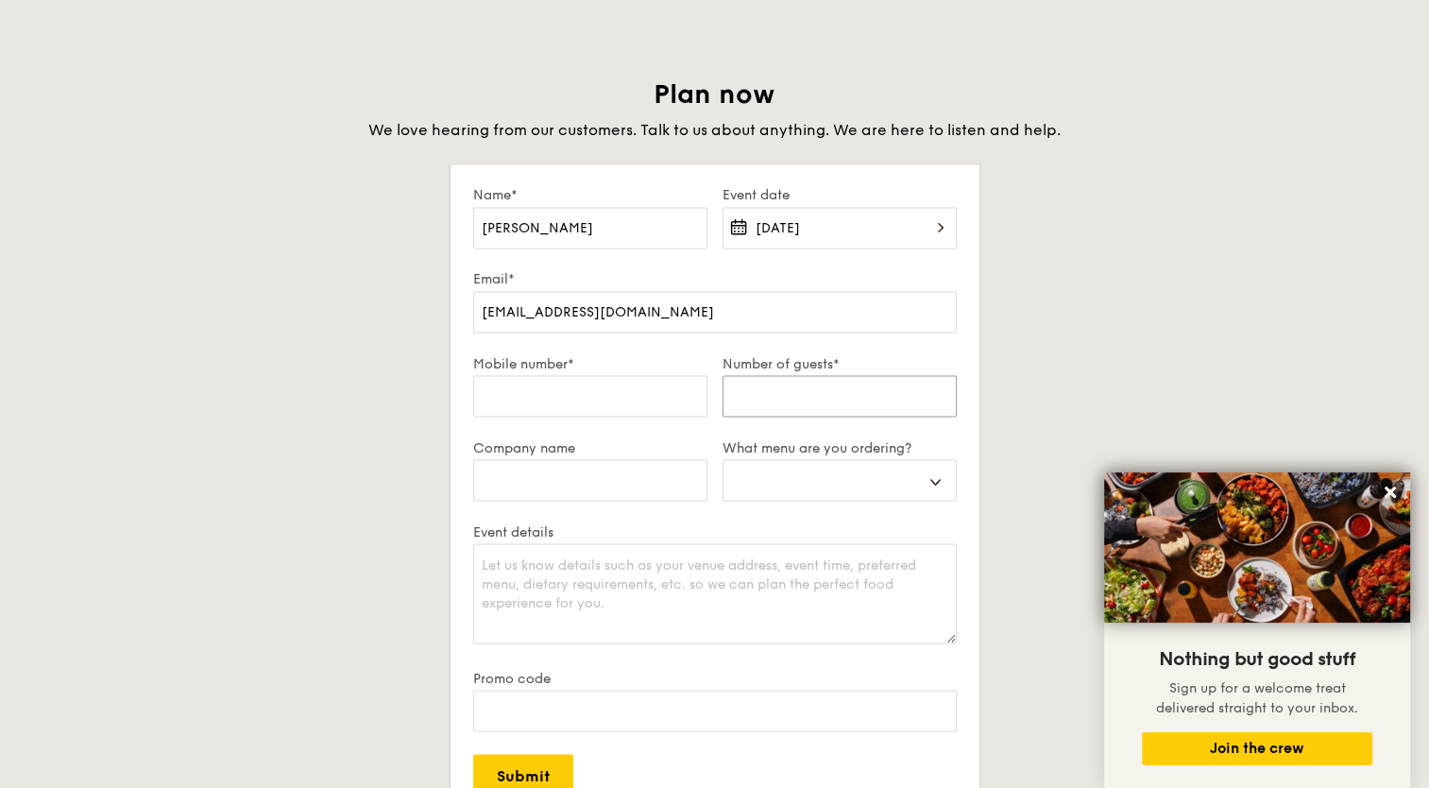
select select
type input "20"
select select
type input "20-"
select select
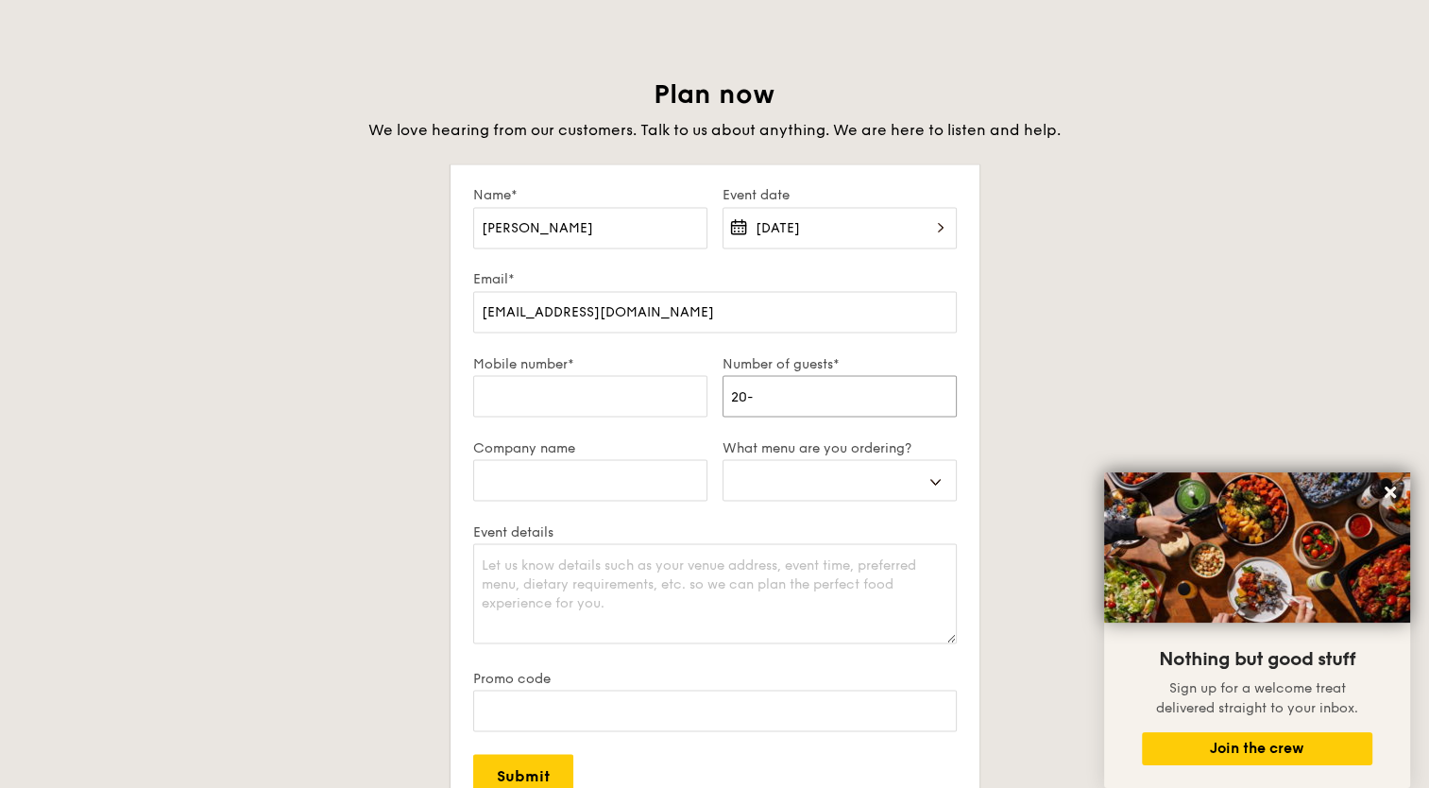
type input "20-3"
select select
type input "20-30"
select select
type input "20-30"
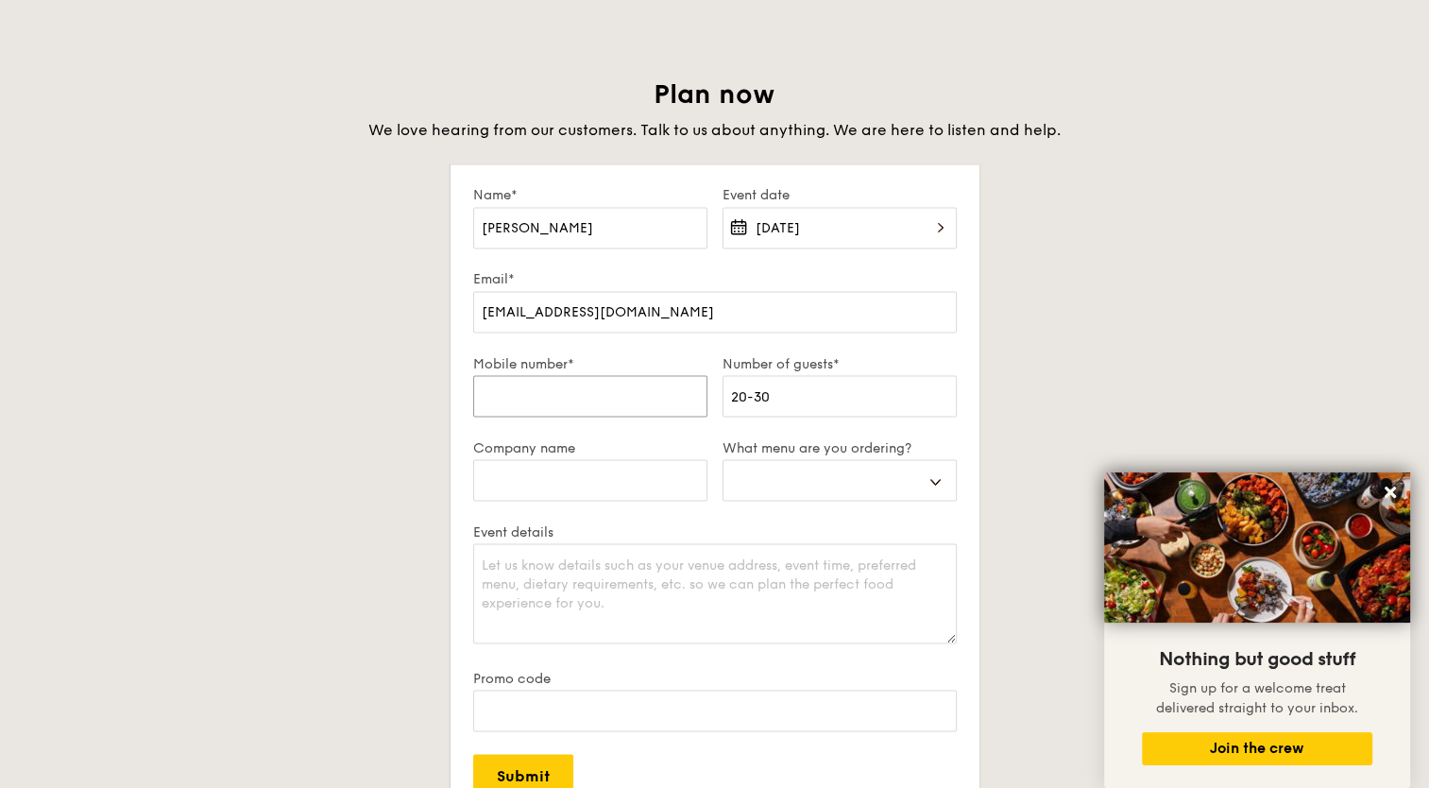
click at [647, 409] on input "Mobile number*" at bounding box center [590, 396] width 234 height 42
type input "9"
select select
type input "97"
select select
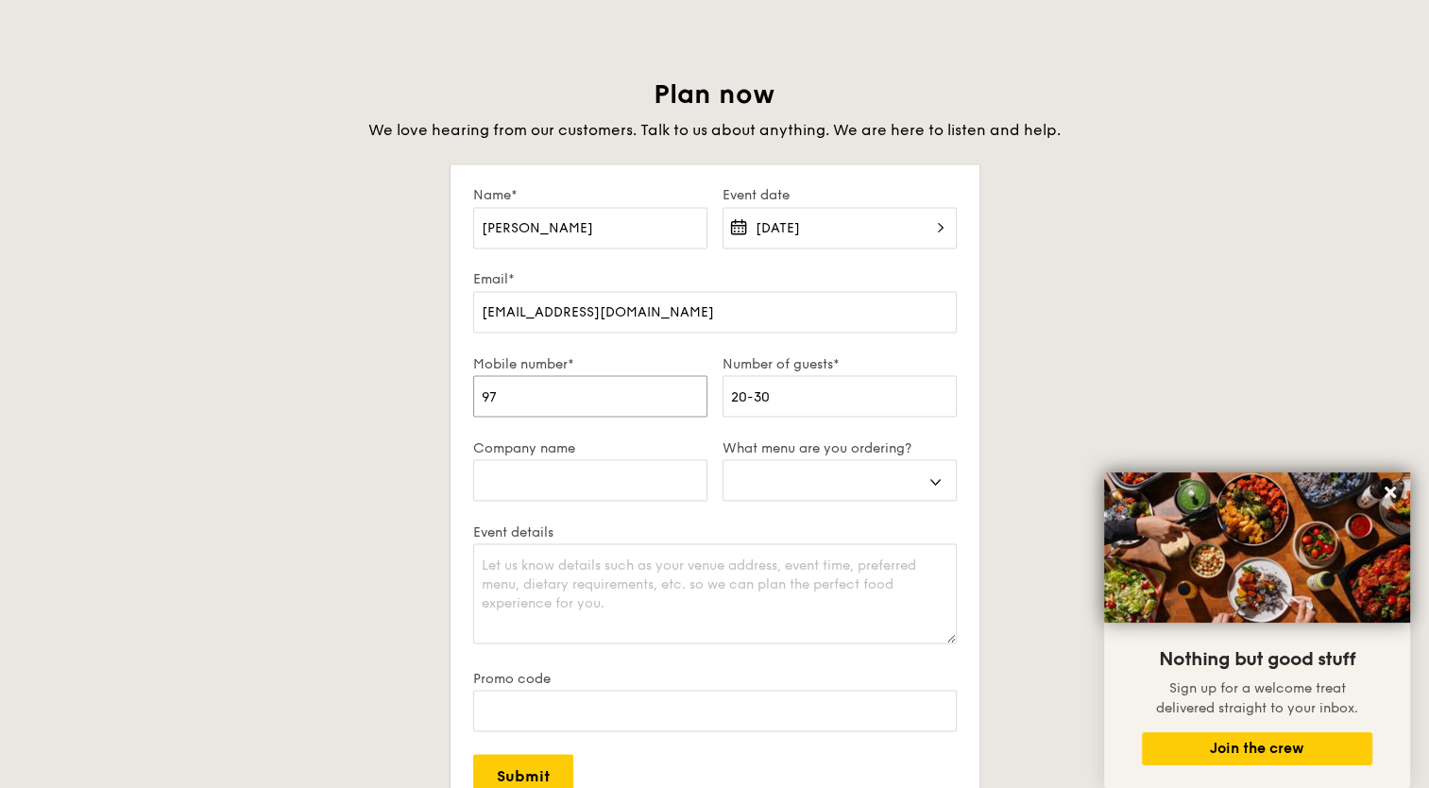
type input "975"
select select
type input "9750"
select select
type input "97507"
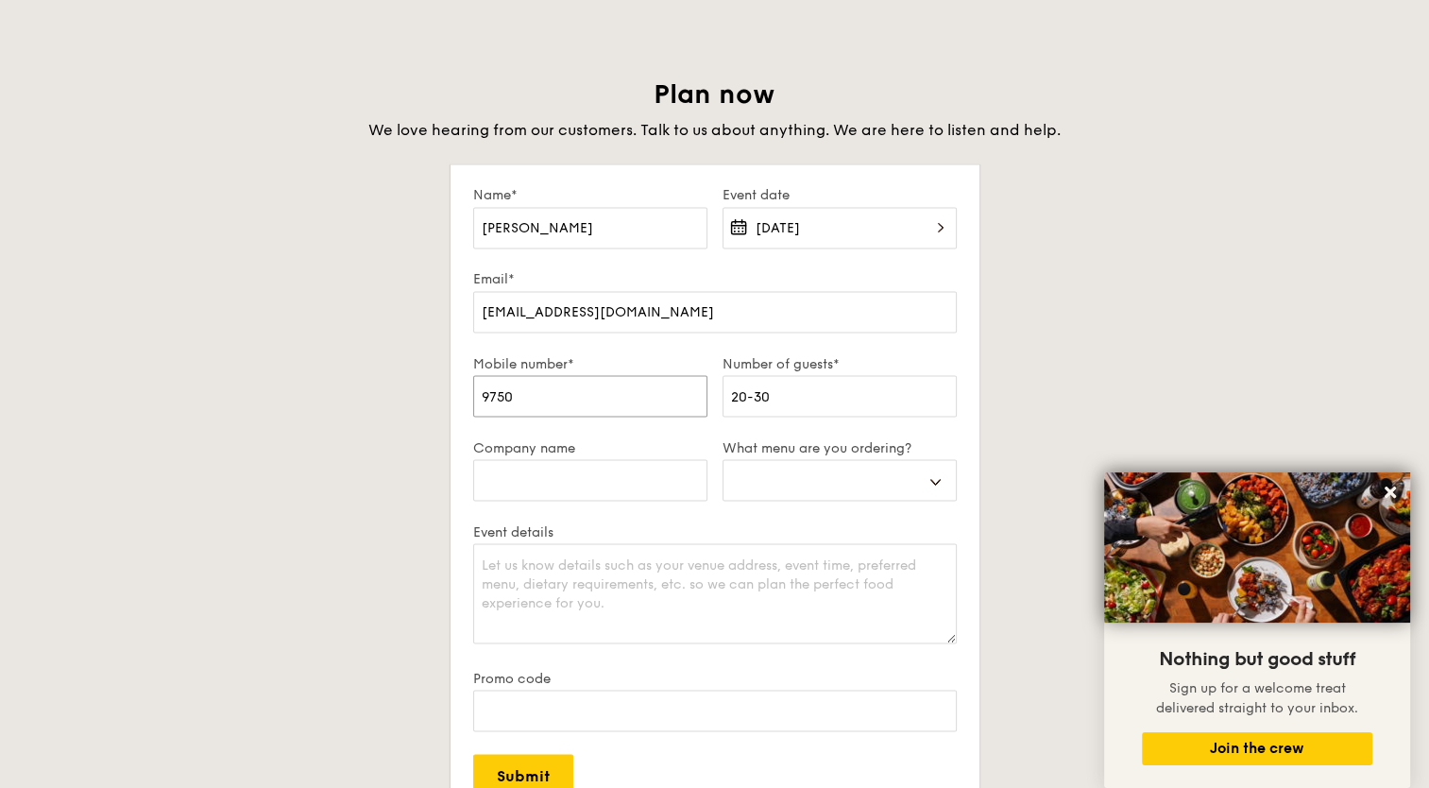
select select
type input "975074"
select select
type input "9750743"
select select
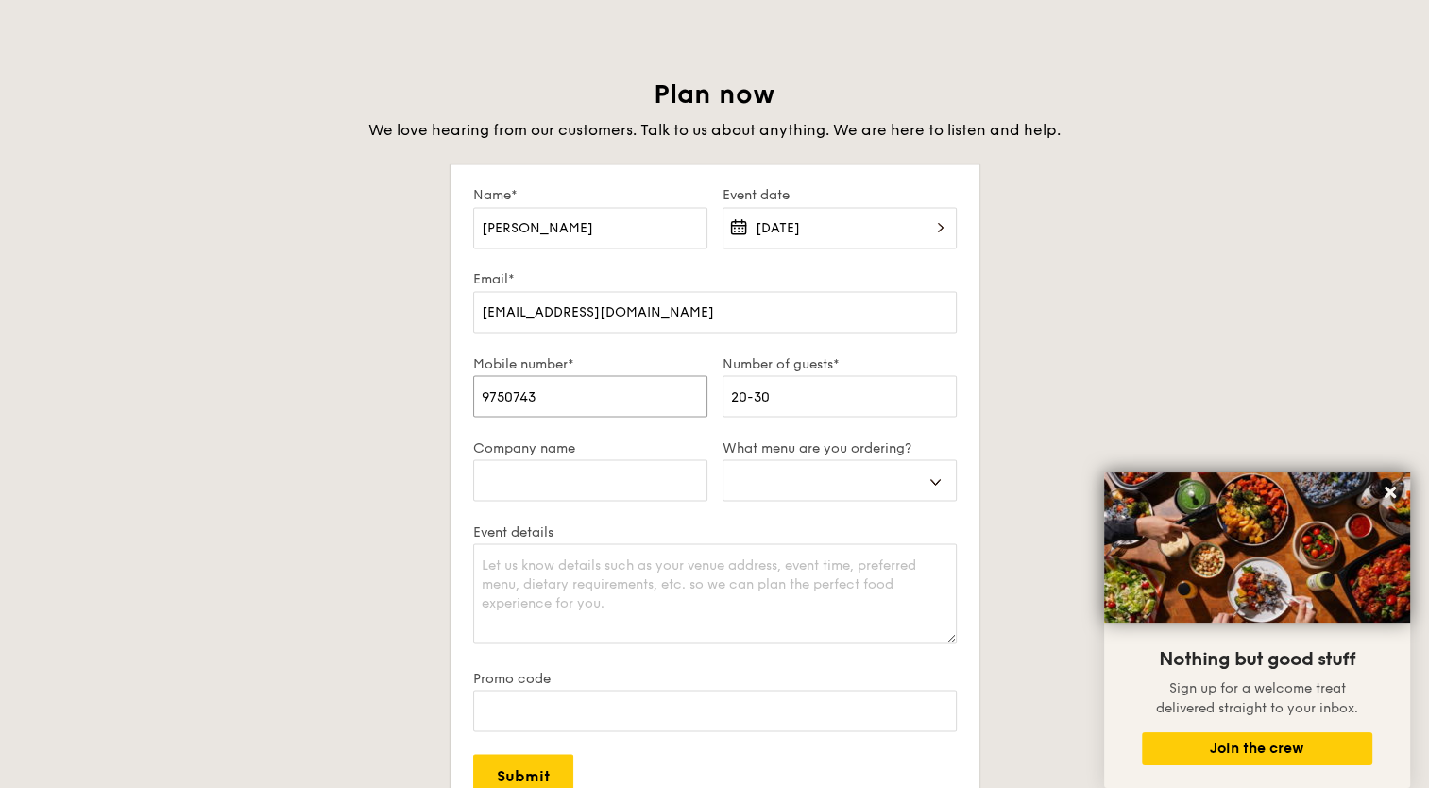
type input "97507438"
select select
type input "97507438"
click at [843, 498] on select "Buffet Mini Buffet High Tea Canapés Meal Boxes Wedding" at bounding box center [840, 480] width 234 height 42
select select "canapes"
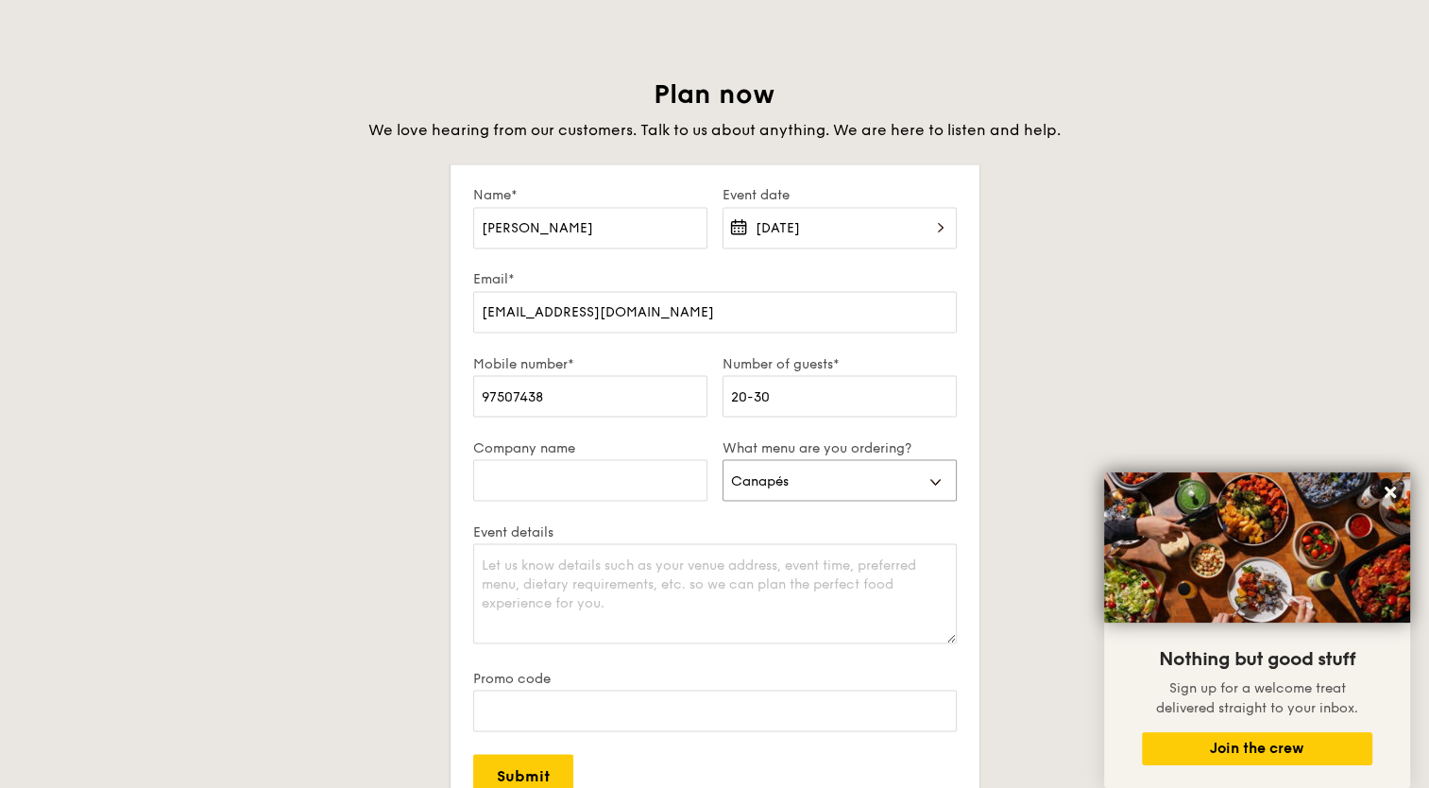
click at [723, 459] on select "Buffet Mini Buffet High Tea Canapés Meal Boxes Wedding" at bounding box center [840, 480] width 234 height 42
click at [669, 480] on input "Company name" at bounding box center [590, 480] width 234 height 42
type input "Thomson Medical Pte Ltd"
click at [615, 587] on textarea "Event details" at bounding box center [715, 593] width 484 height 100
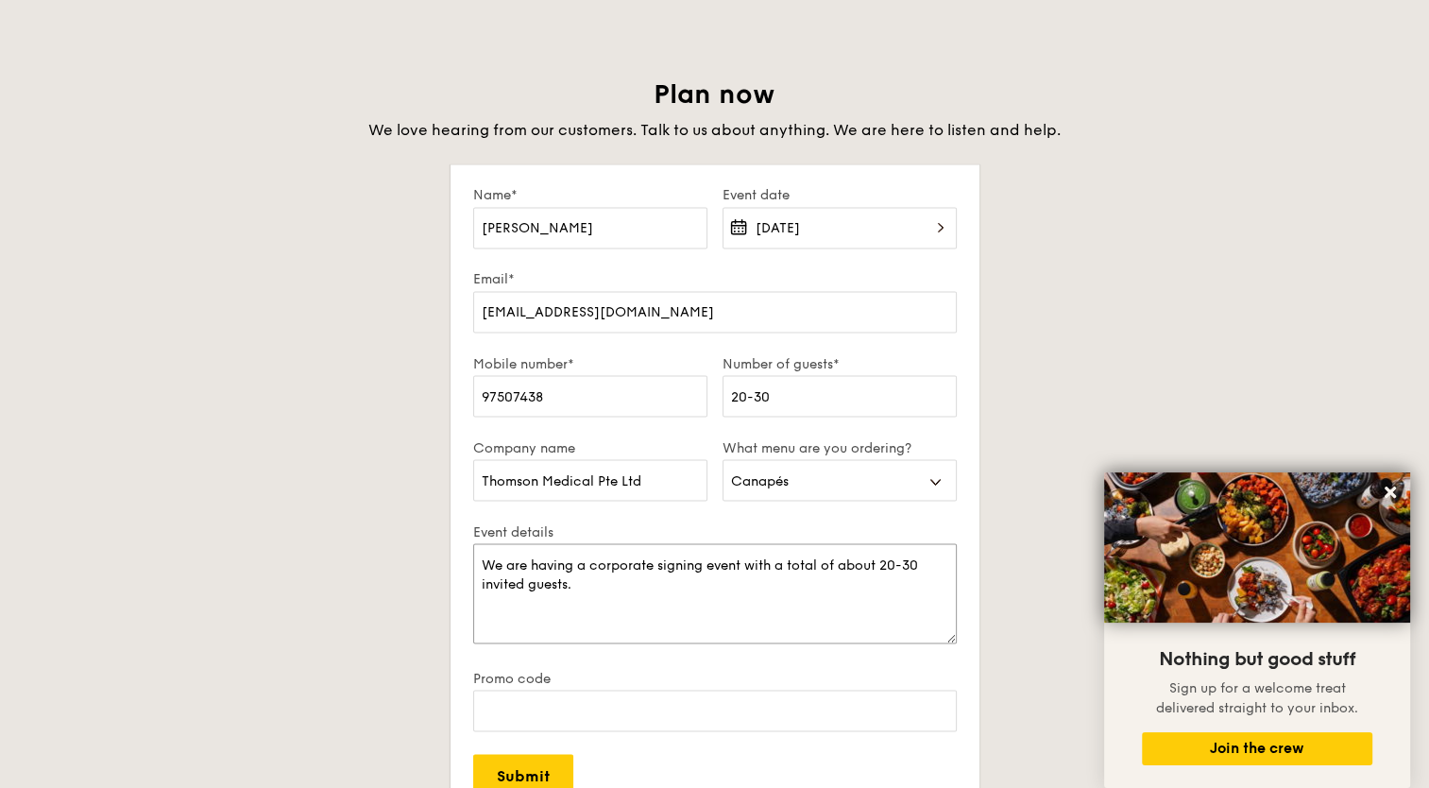
click at [743, 570] on textarea "We are having a corporate signing event with a total of about 20-30 invited gue…" at bounding box center [715, 593] width 484 height 100
click at [836, 591] on textarea "We are having a corporate signing event between 11am to 12pm on [DATE], with a …" at bounding box center [715, 593] width 484 height 100
click at [1382, 486] on icon at bounding box center [1390, 492] width 17 height 17
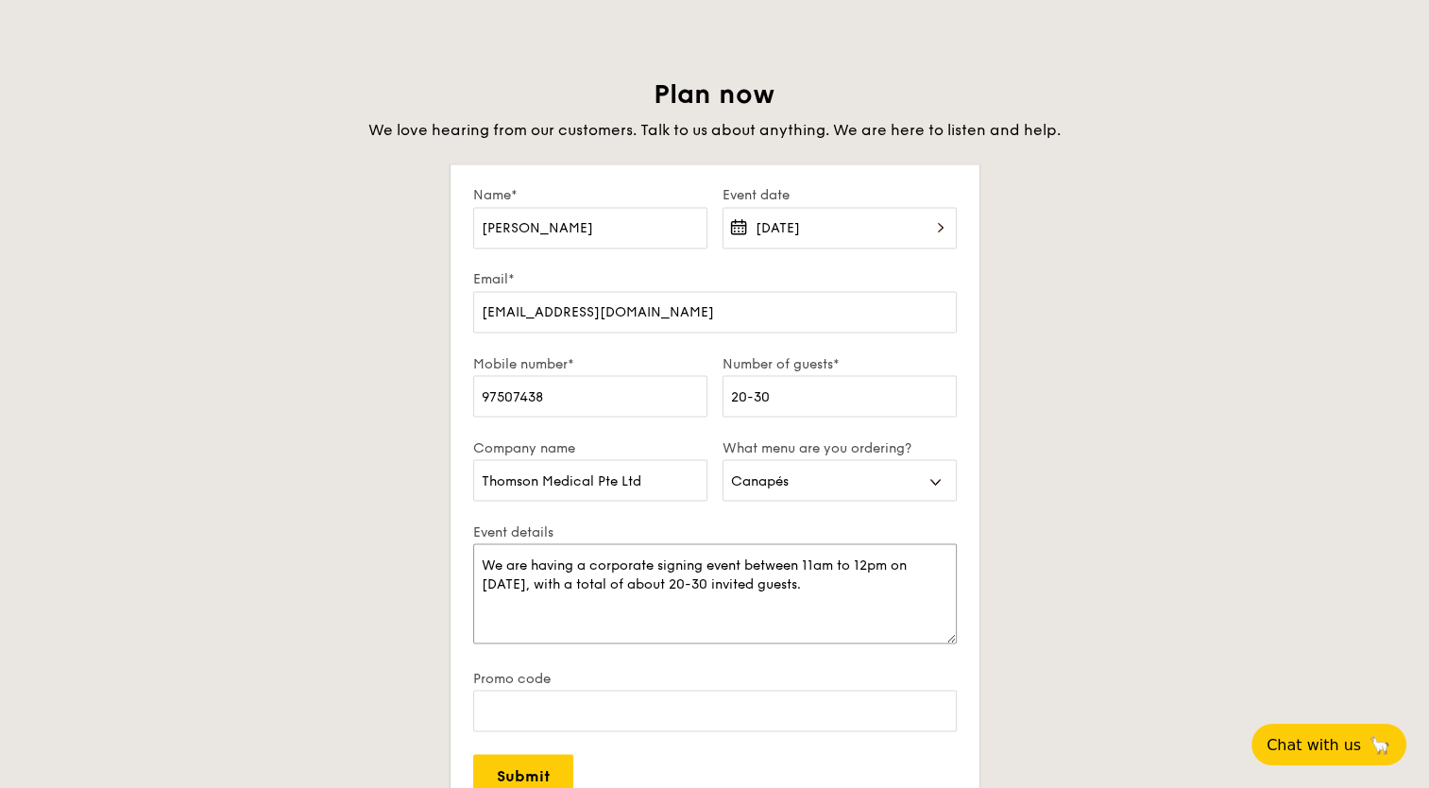
click at [839, 586] on textarea "We are having a corporate signing event between 11am to 12pm on [DATE], with a …" at bounding box center [715, 593] width 484 height 100
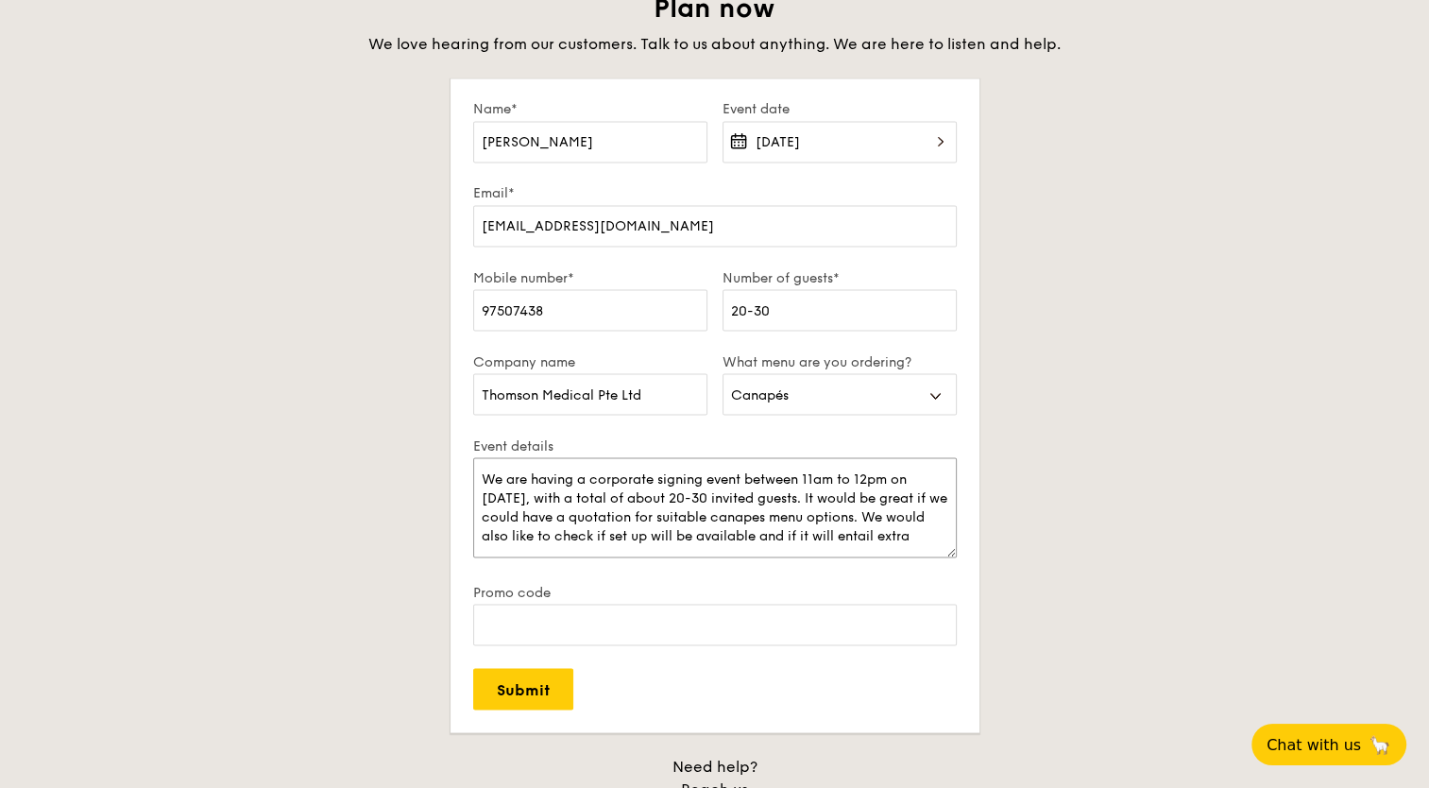
scroll to position [7, 0]
type textarea "We are having a corporate signing event between 11am to 12pm on [DATE], with a …"
click at [642, 626] on input "Promo code" at bounding box center [715, 625] width 484 height 42
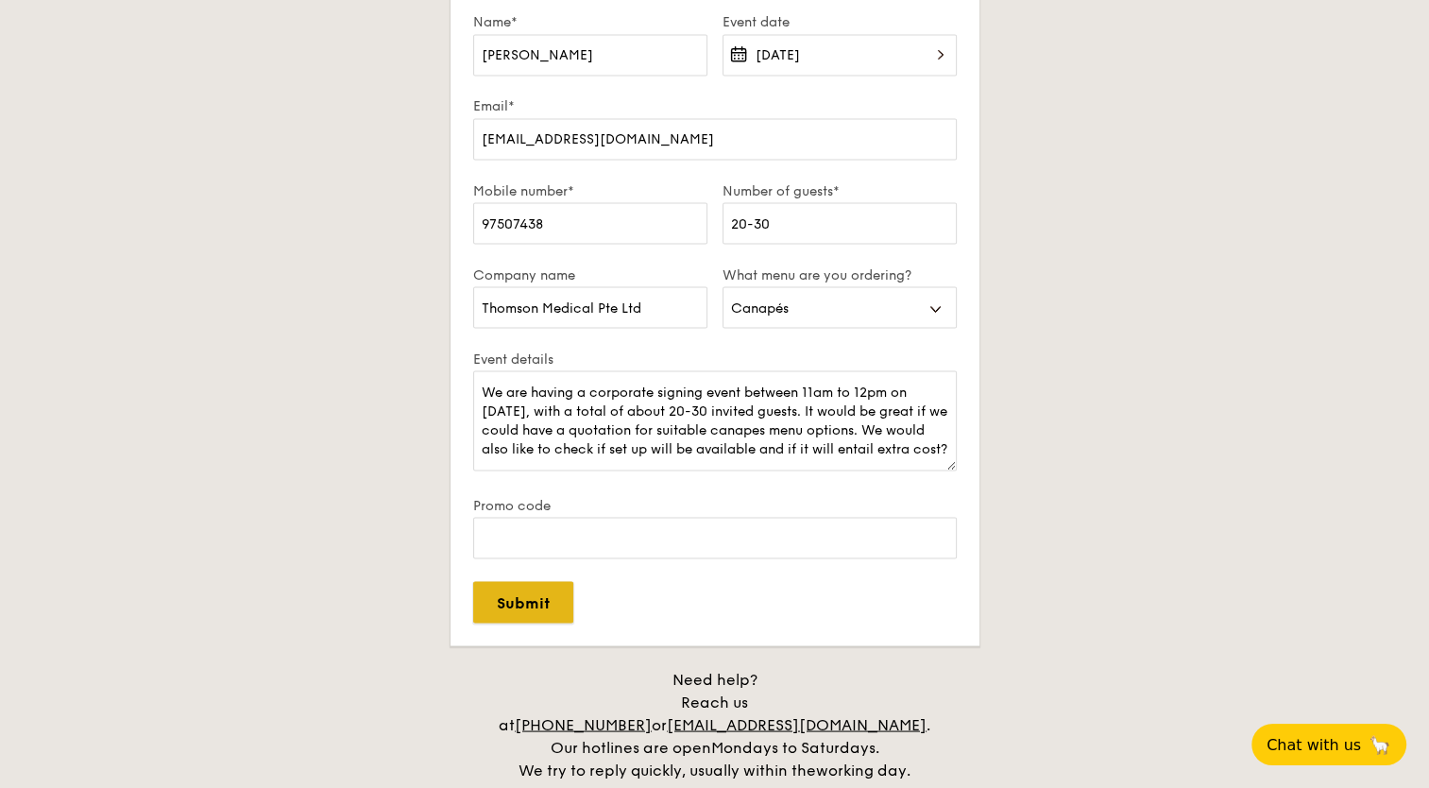
click at [549, 612] on input "Submit" at bounding box center [523, 602] width 100 height 42
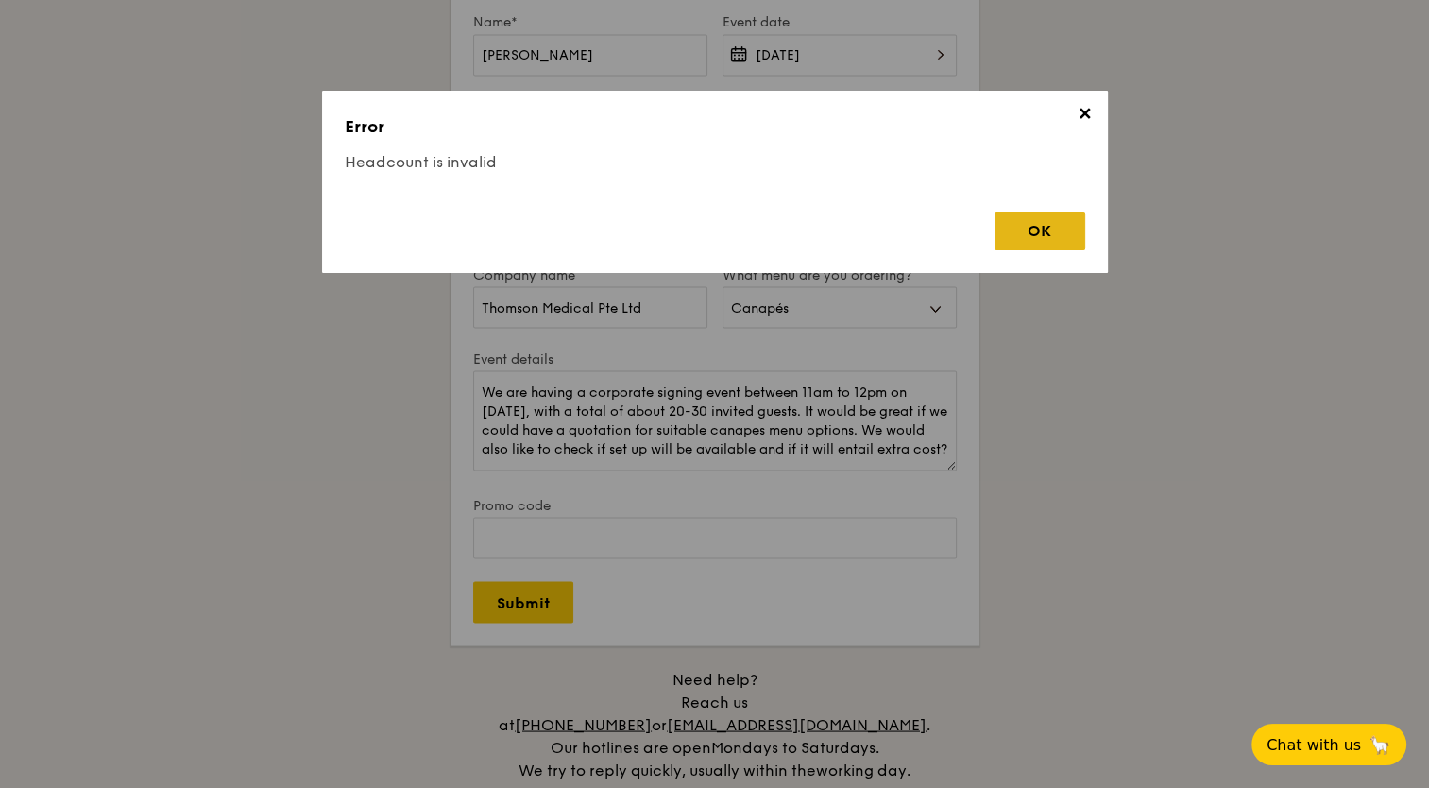
click at [1027, 247] on div "OK" at bounding box center [1040, 231] width 91 height 39
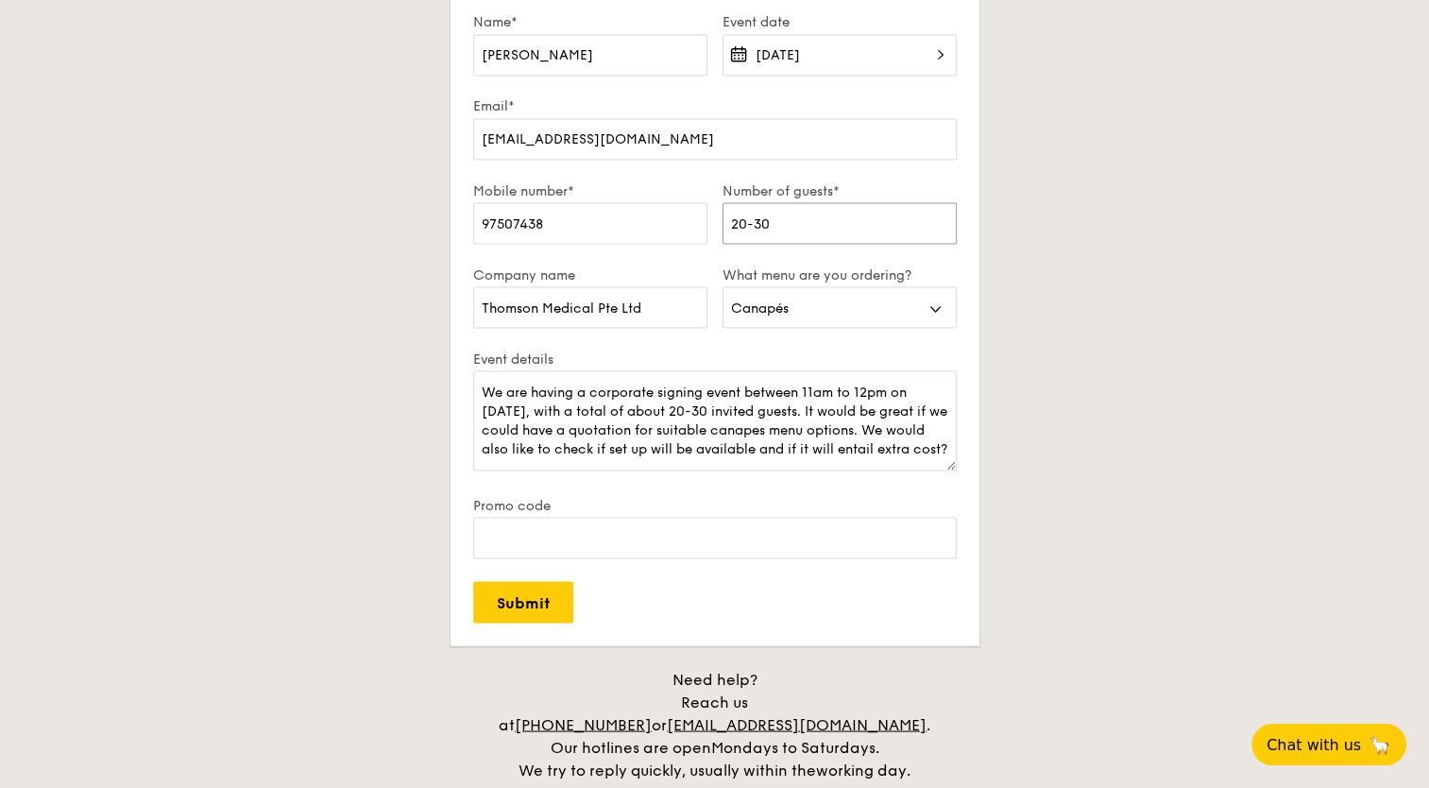
click at [793, 214] on input "20-30" at bounding box center [840, 223] width 234 height 42
type input "2"
type input "20"
click at [516, 599] on input "Submit" at bounding box center [523, 602] width 100 height 42
select select
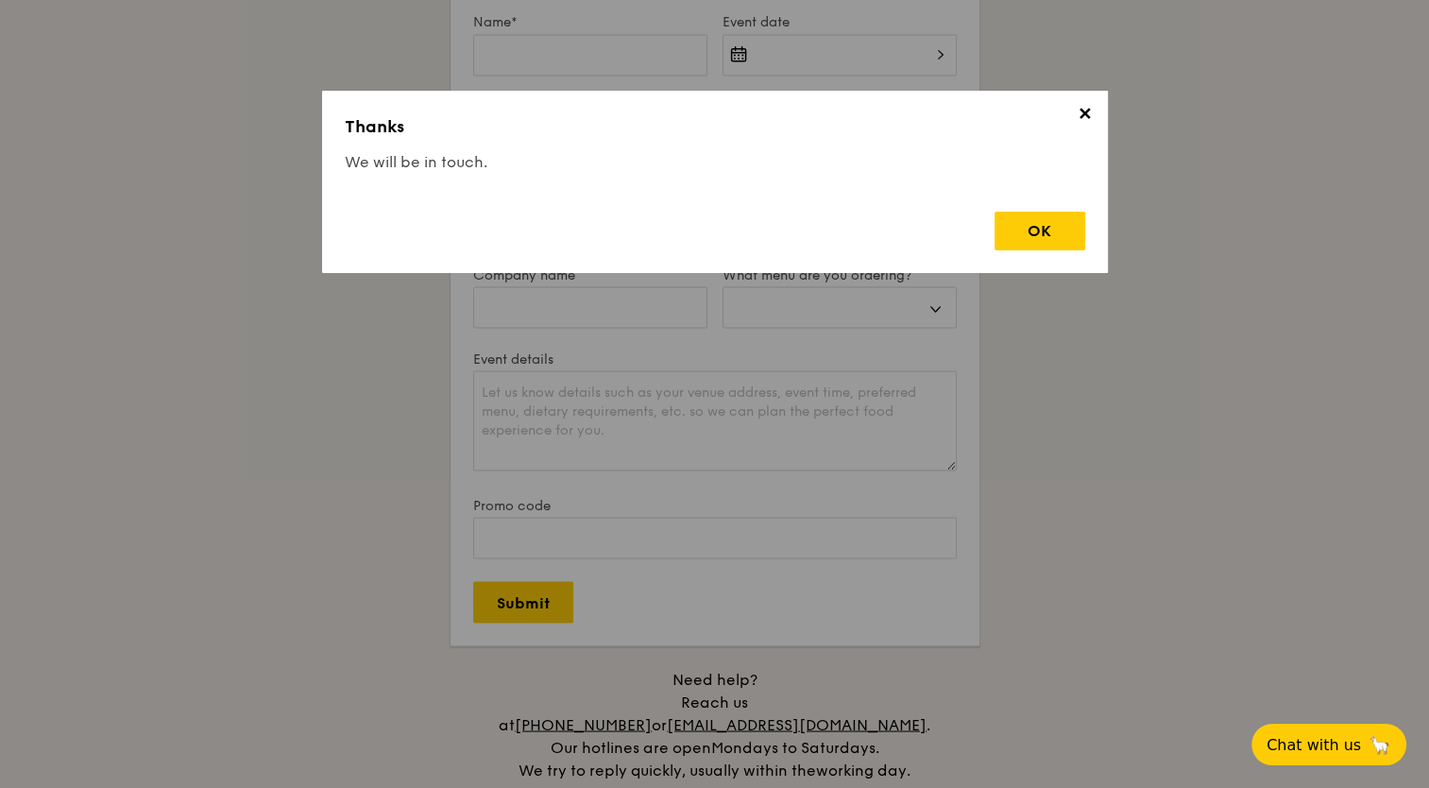
scroll to position [0, 0]
click at [1014, 221] on div "OK" at bounding box center [1040, 231] width 91 height 39
